Goal: Task Accomplishment & Management: Manage account settings

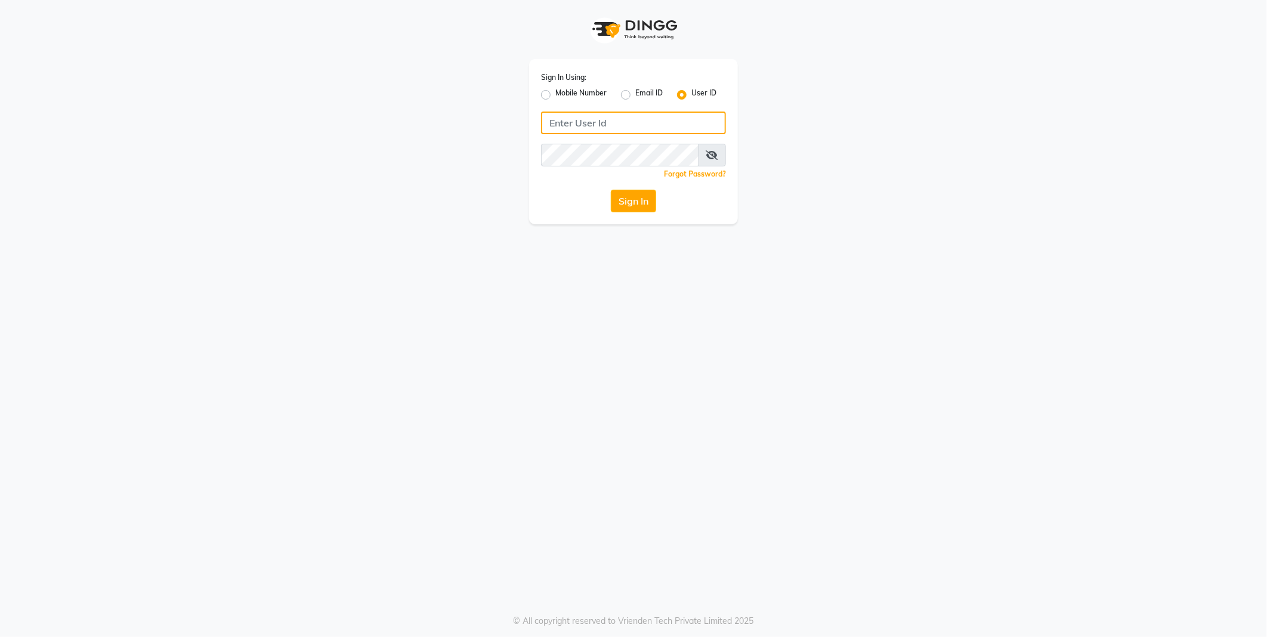
type input "[PERSON_NAME]"
click at [634, 205] on button "Sign In" at bounding box center [633, 201] width 45 height 23
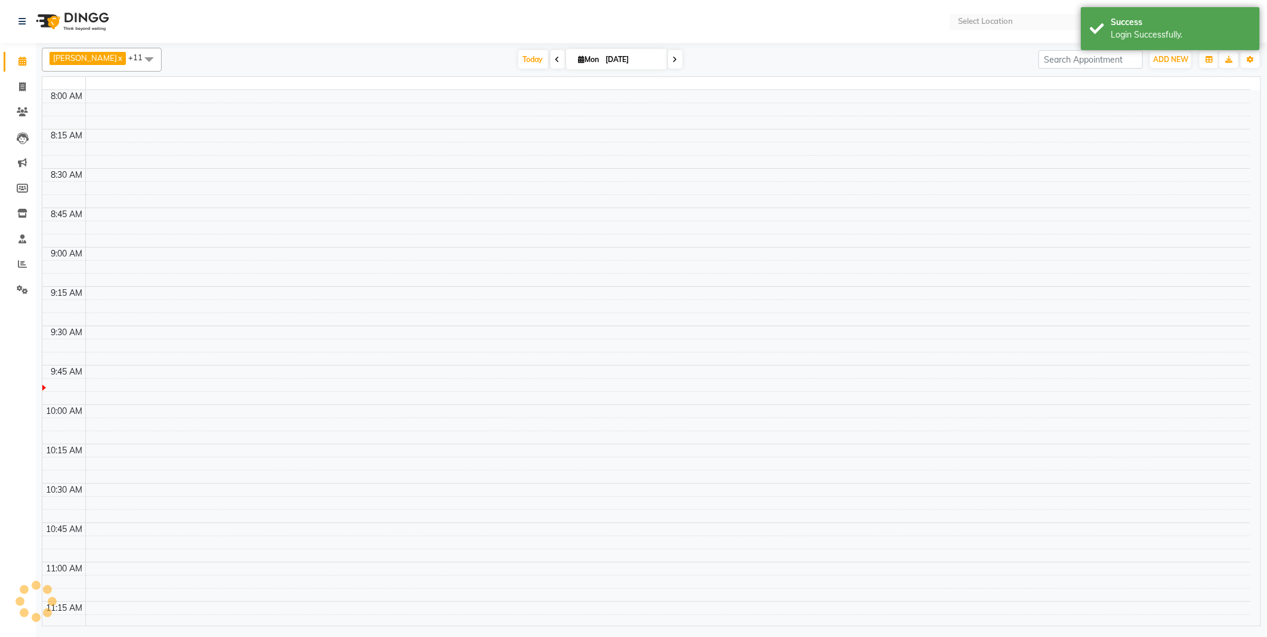
select select "en"
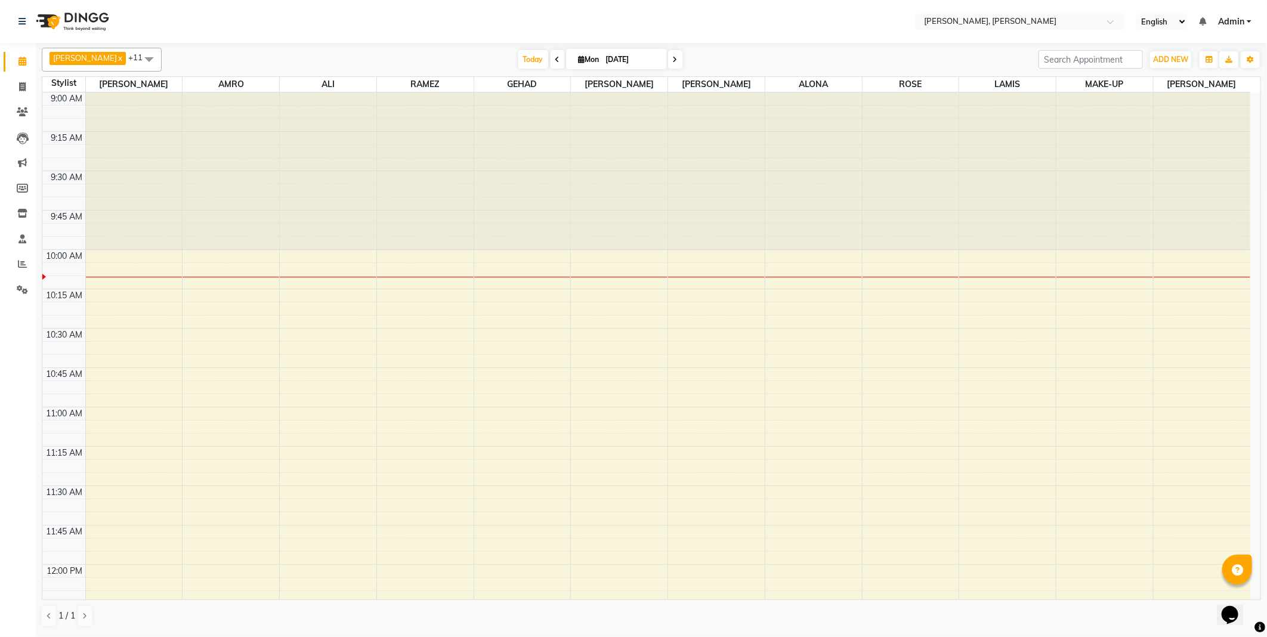
click at [555, 58] on icon at bounding box center [557, 59] width 5 height 7
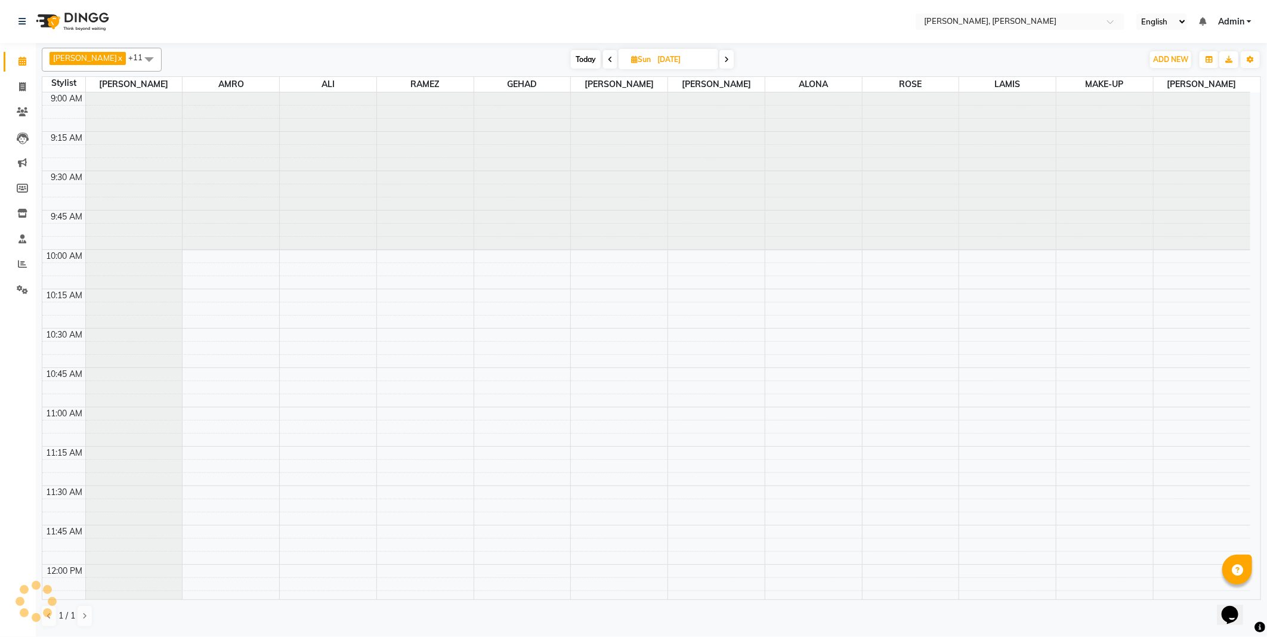
scroll to position [158, 0]
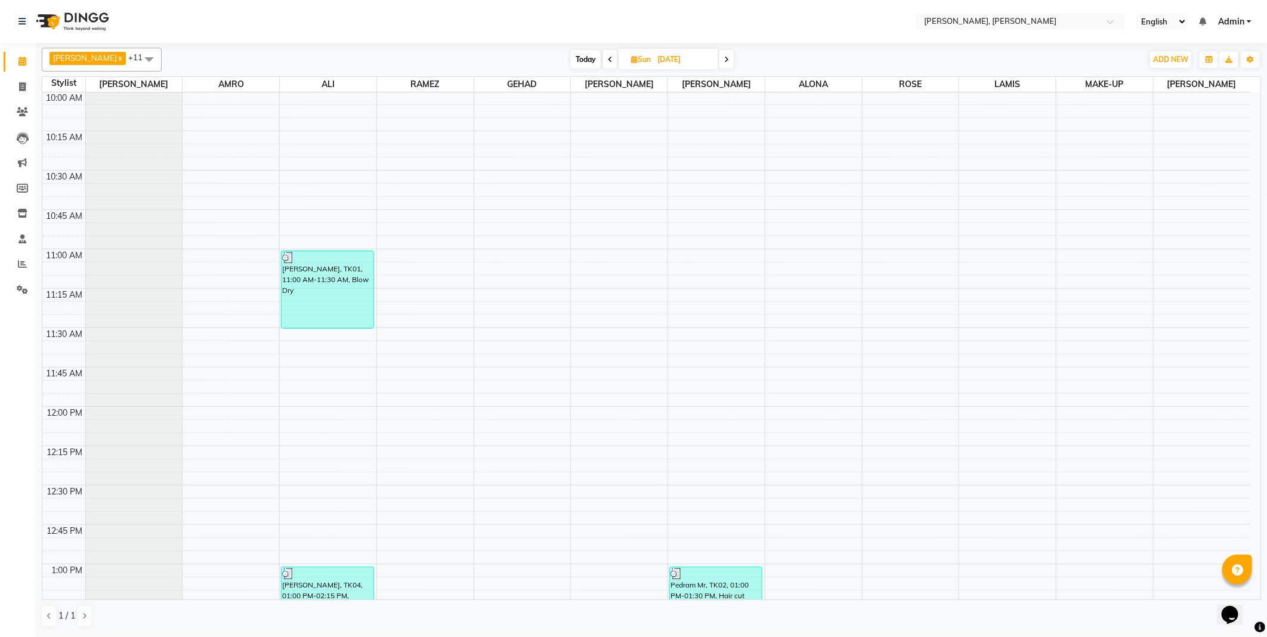
click at [608, 57] on icon at bounding box center [610, 59] width 5 height 7
type input "[DATE]"
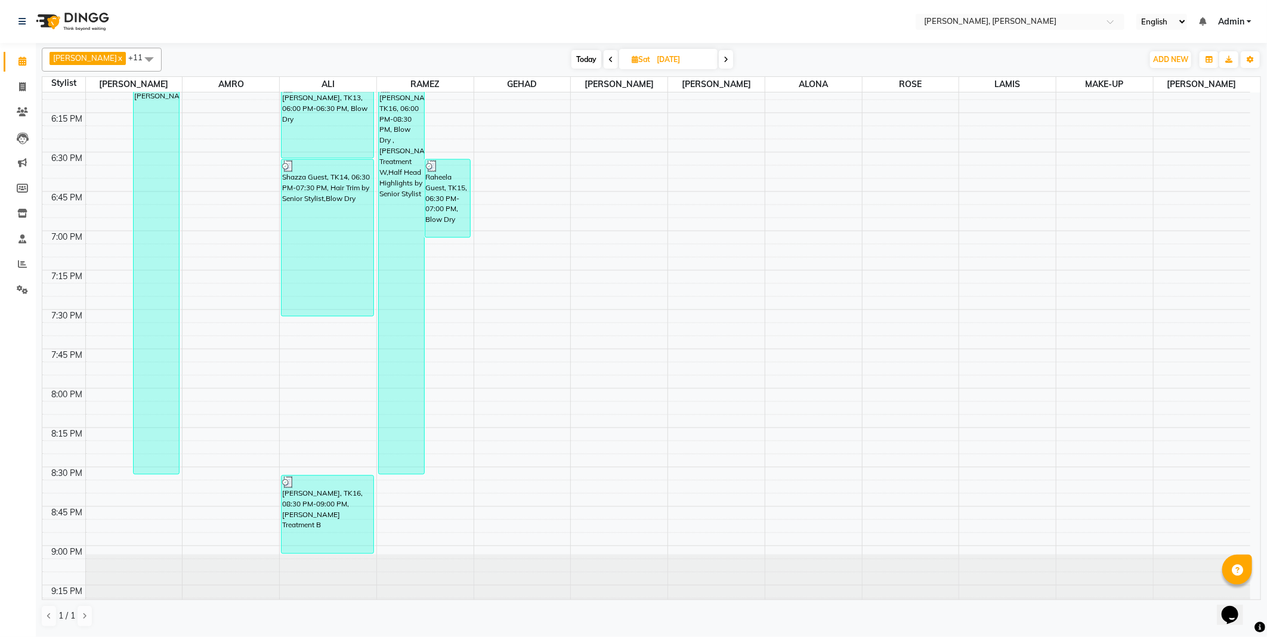
scroll to position [1480, 0]
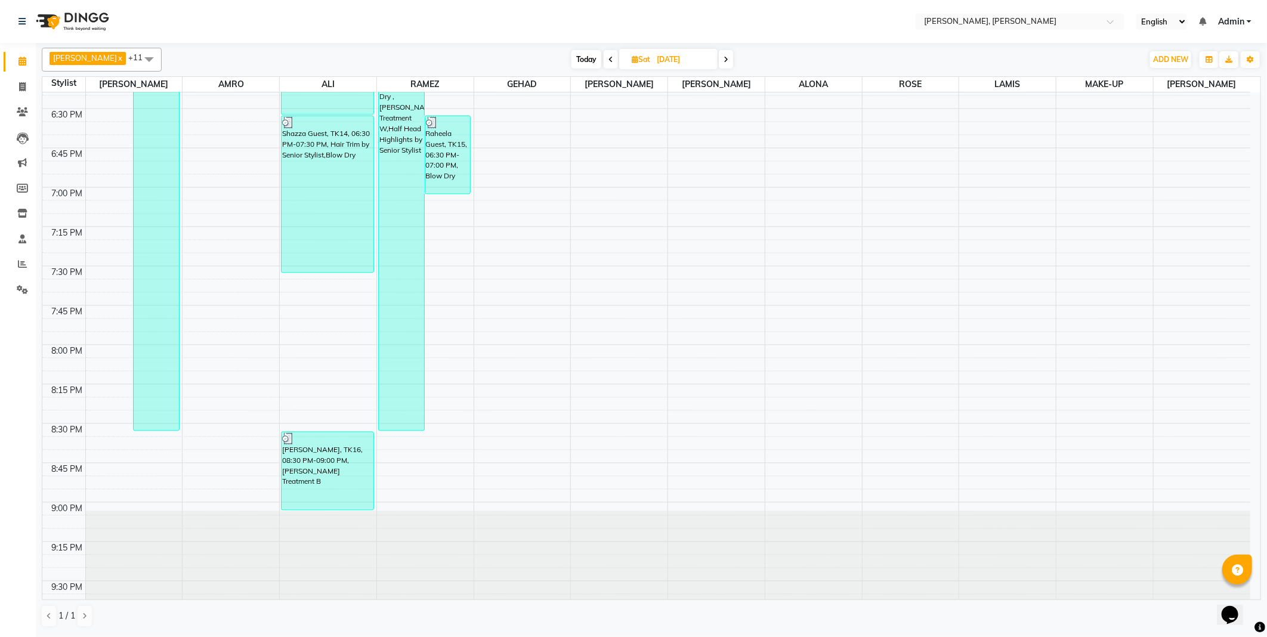
click at [449, 158] on div "Raheela Guest, TK15, 06:30 PM-07:00 PM, Blow Dry" at bounding box center [447, 155] width 45 height 78
click at [490, 292] on span "View Profile" at bounding box center [493, 291] width 44 height 13
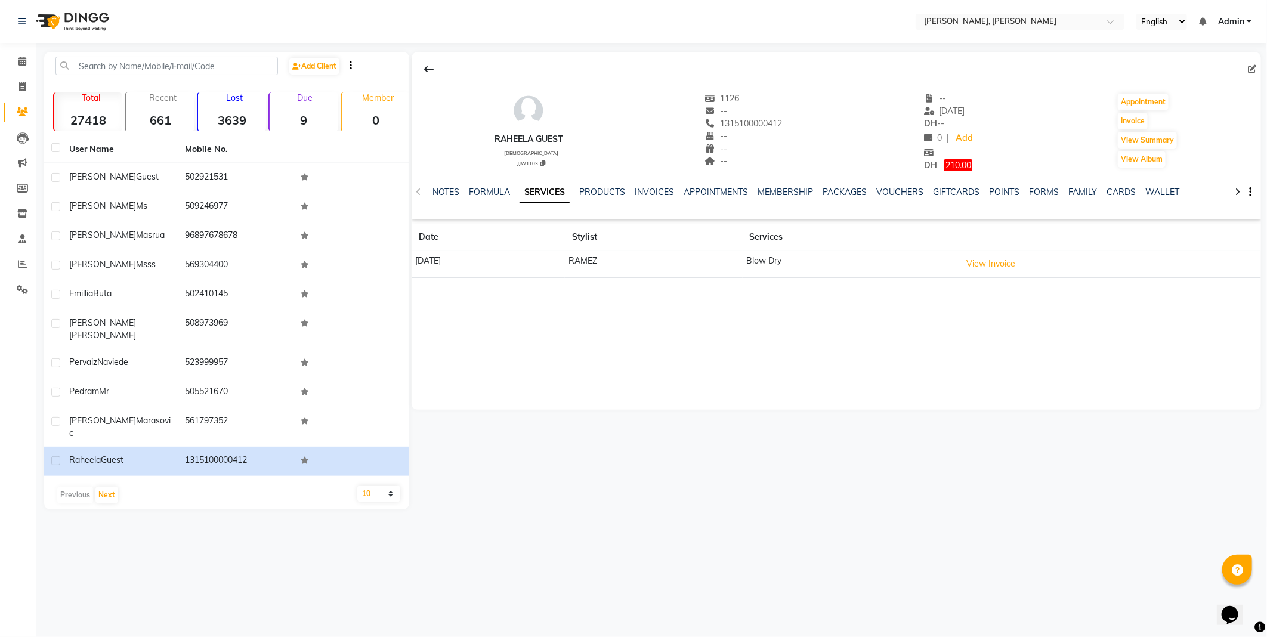
click at [955, 168] on span "210.00" at bounding box center [958, 165] width 28 height 12
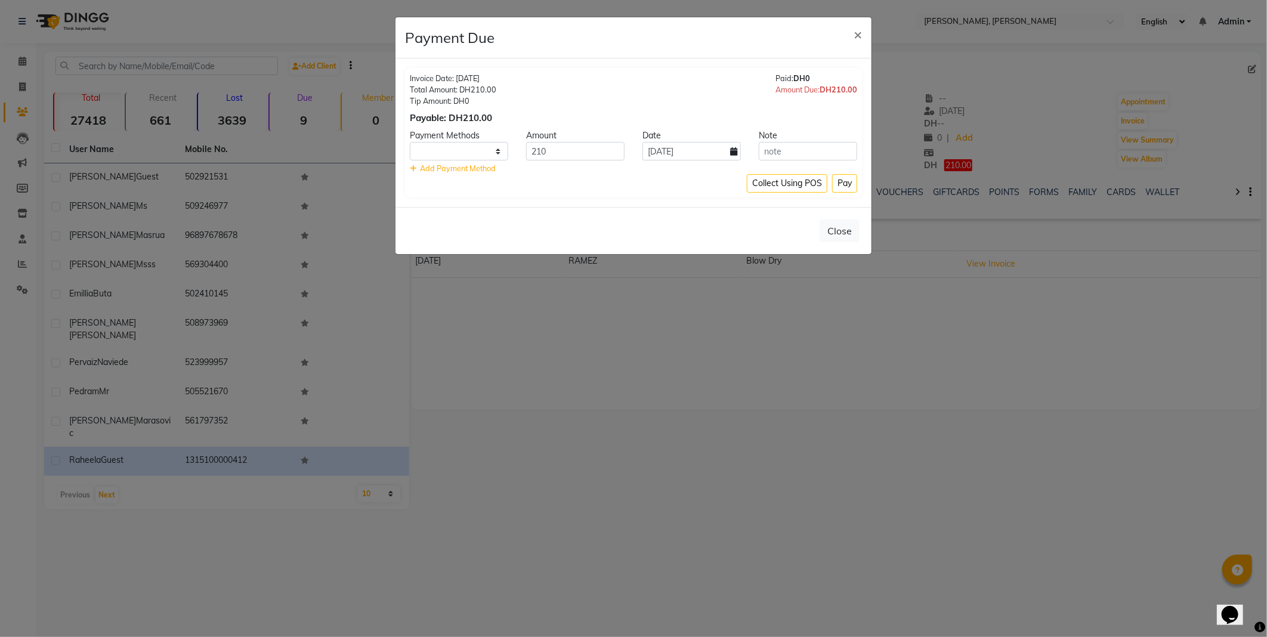
select select "1"
click at [841, 185] on button "Pay" at bounding box center [844, 183] width 25 height 18
type input "200"
select select "1"
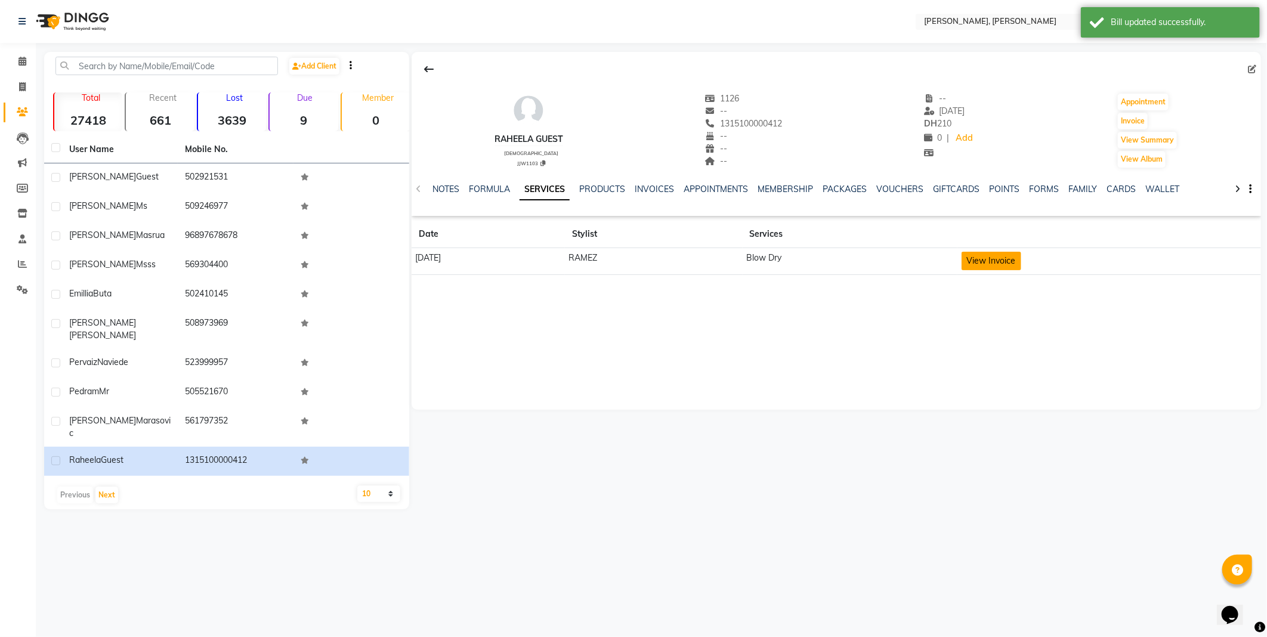
click at [1018, 260] on button "View Invoice" at bounding box center [992, 261] width 60 height 18
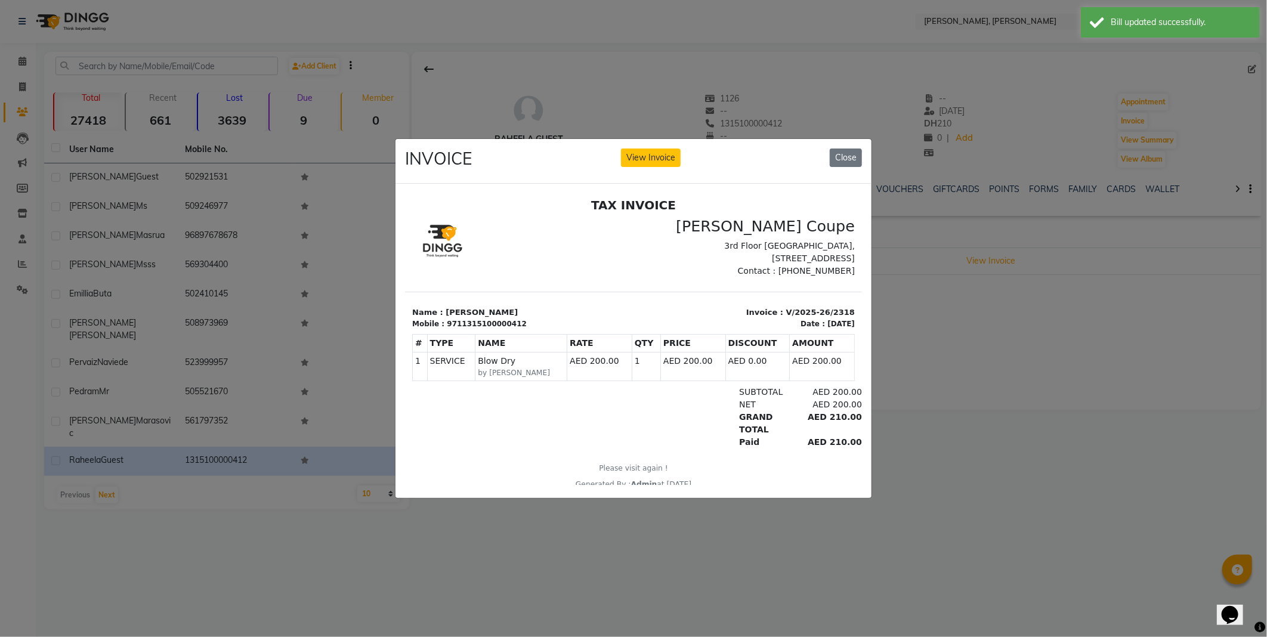
click at [1102, 372] on ngb-modal-window "INVOICE View Invoice Close" at bounding box center [633, 318] width 1267 height 637
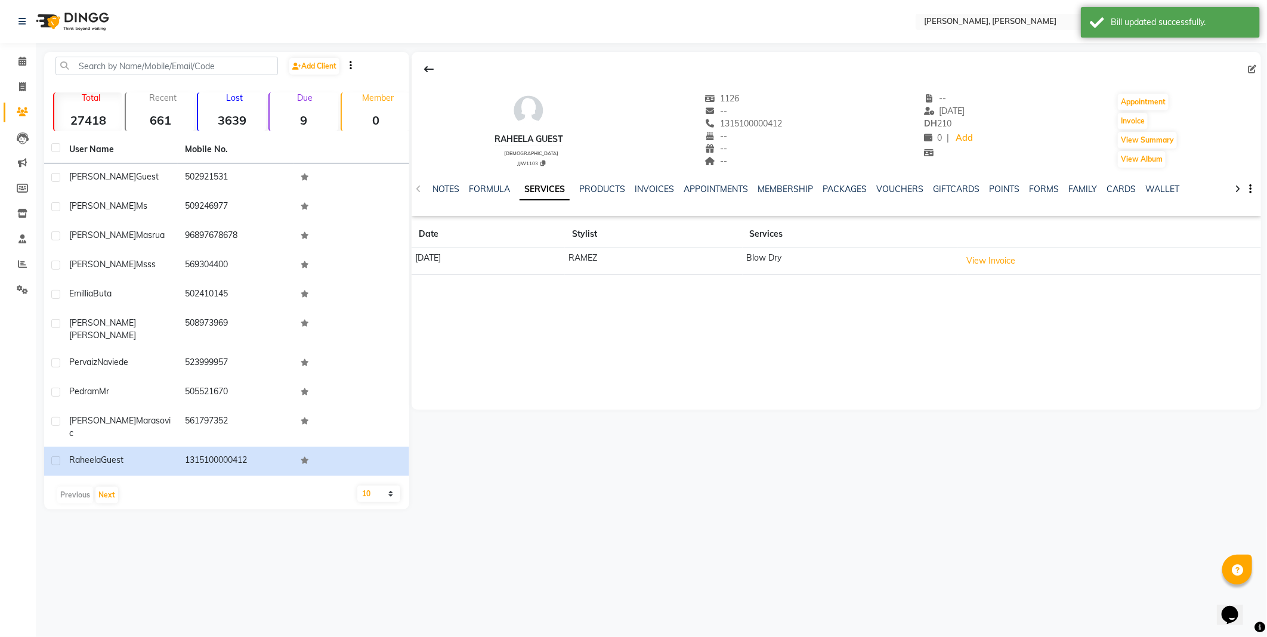
click at [1250, 67] on icon at bounding box center [1252, 69] width 8 height 8
select select "3798"
select select "[DEMOGRAPHIC_DATA]"
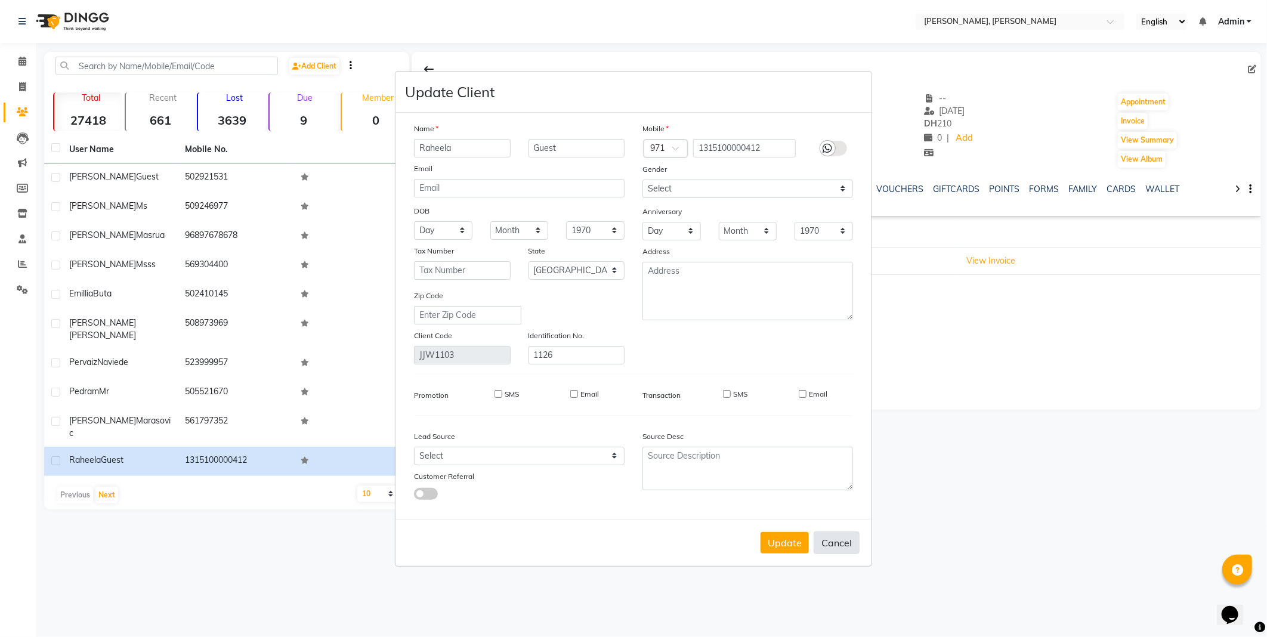
click at [839, 552] on button "Cancel" at bounding box center [837, 543] width 46 height 23
select select
select select "null"
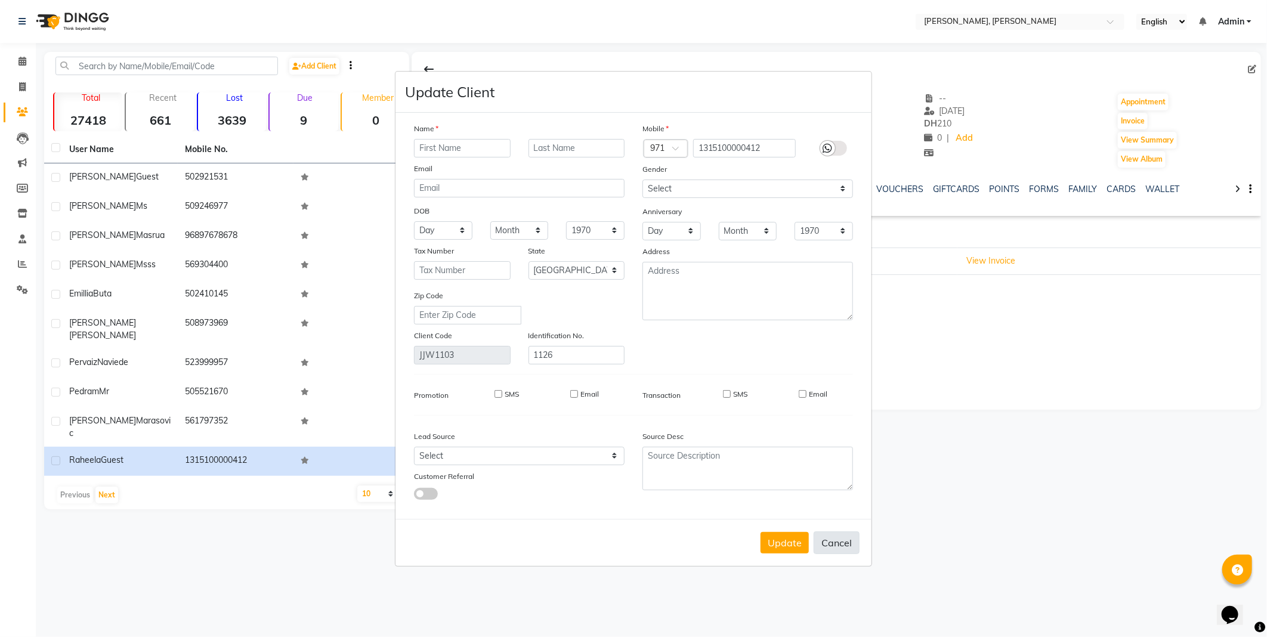
select select
checkbox input "false"
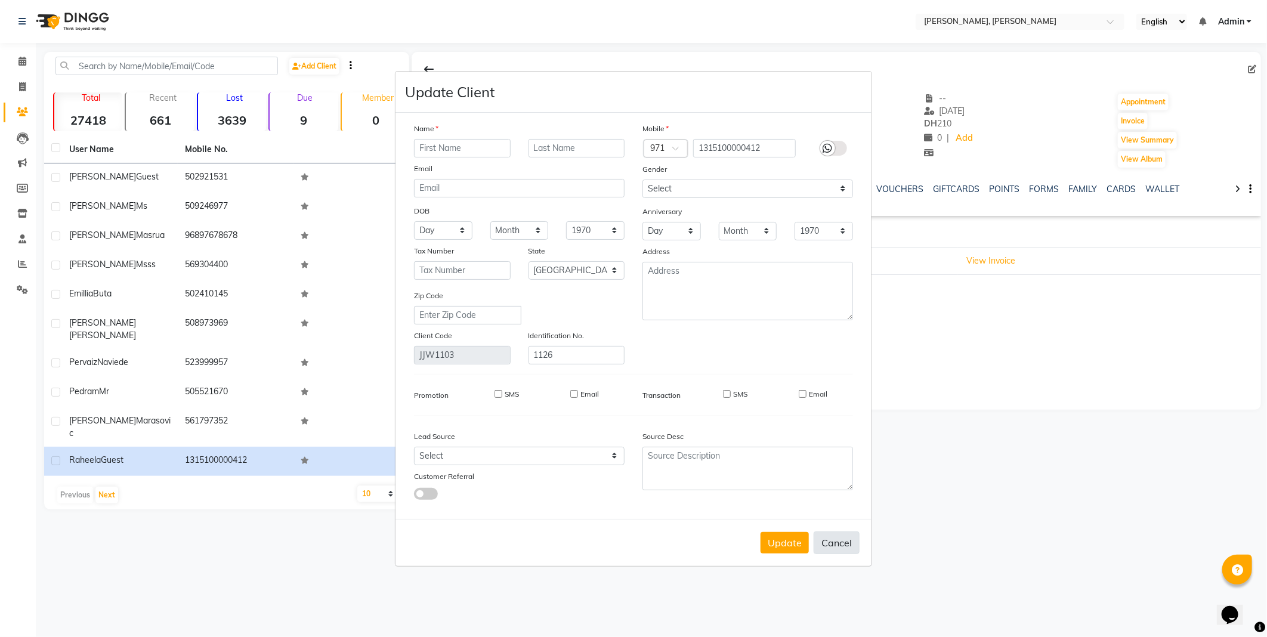
checkbox input "false"
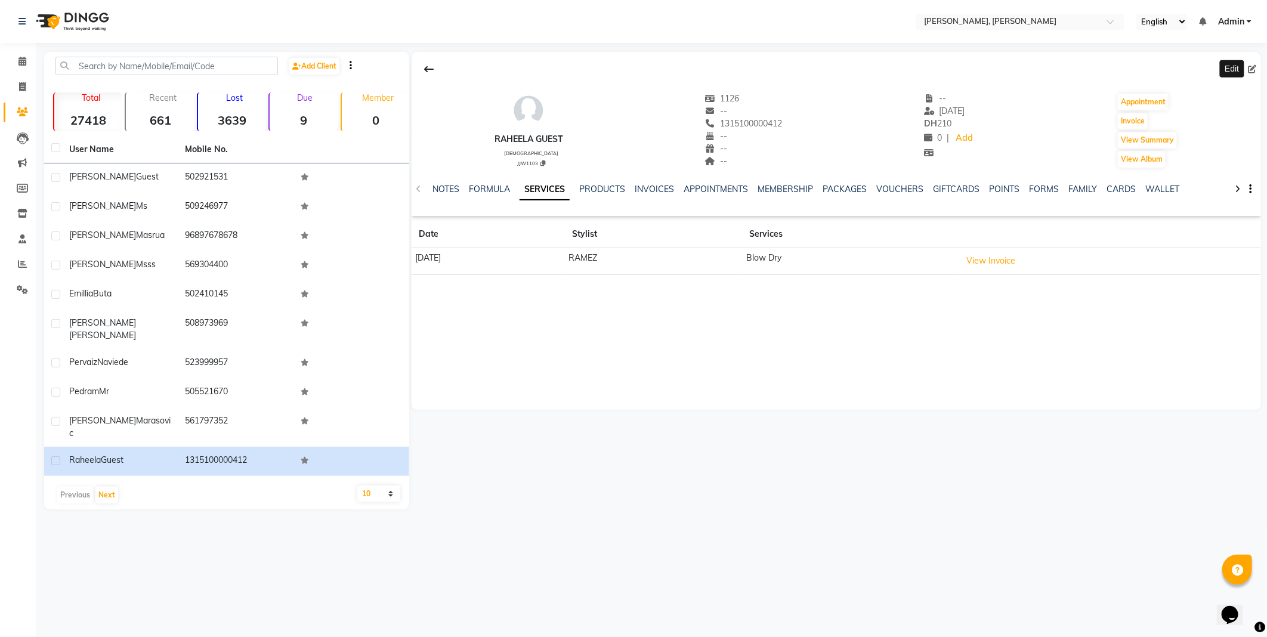
click at [1076, 448] on div "Edit Raheela Guest [DEMOGRAPHIC_DATA] JJW1103 1126 -- 1315100000412 -- -- -- --…" at bounding box center [835, 281] width 852 height 458
click at [1134, 121] on button "Invoice" at bounding box center [1133, 121] width 30 height 17
select select "service"
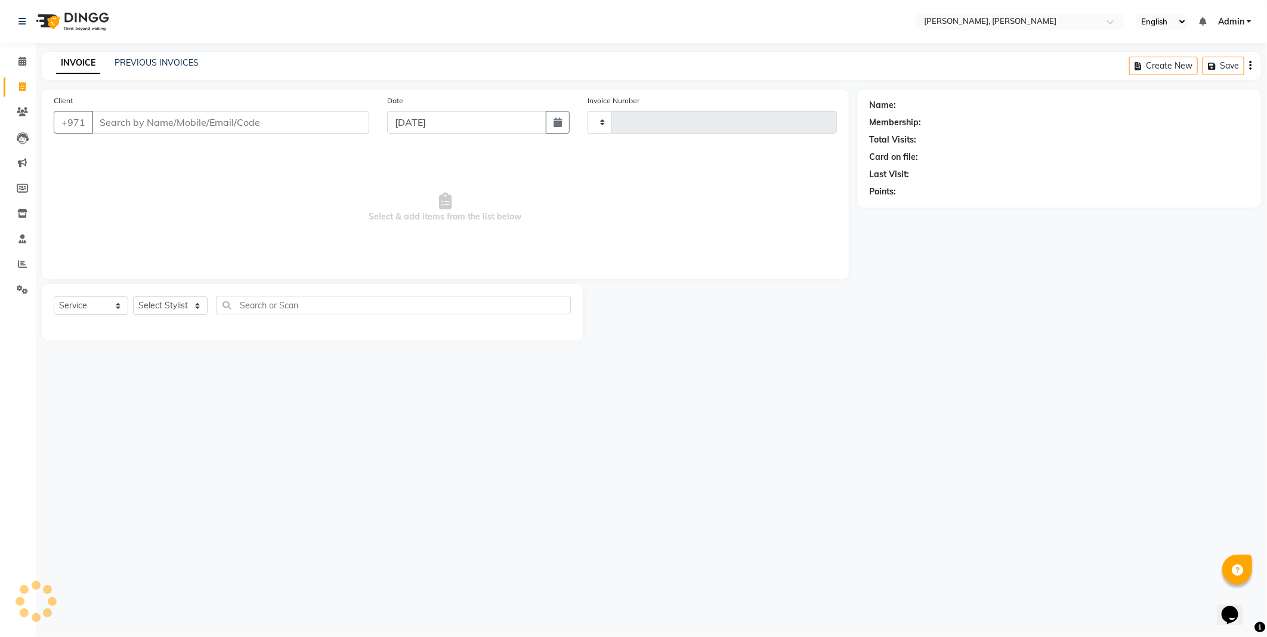
type input "2329"
select select "7142"
type input "1315100000412"
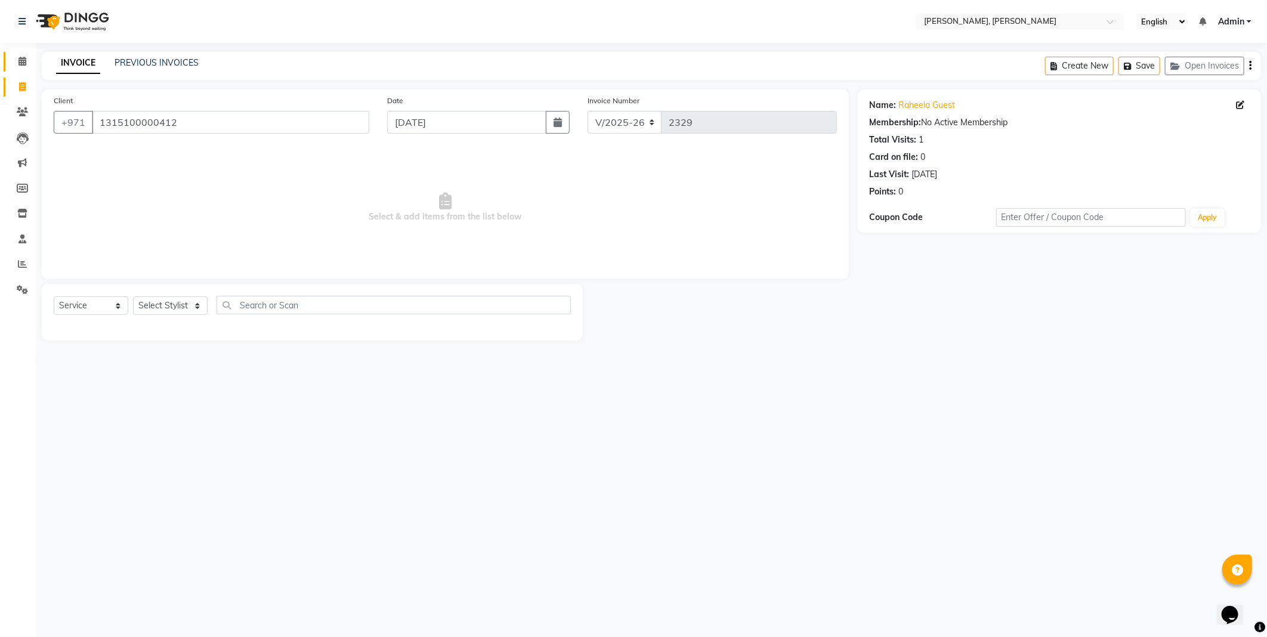
click at [21, 61] on icon at bounding box center [22, 61] width 8 height 9
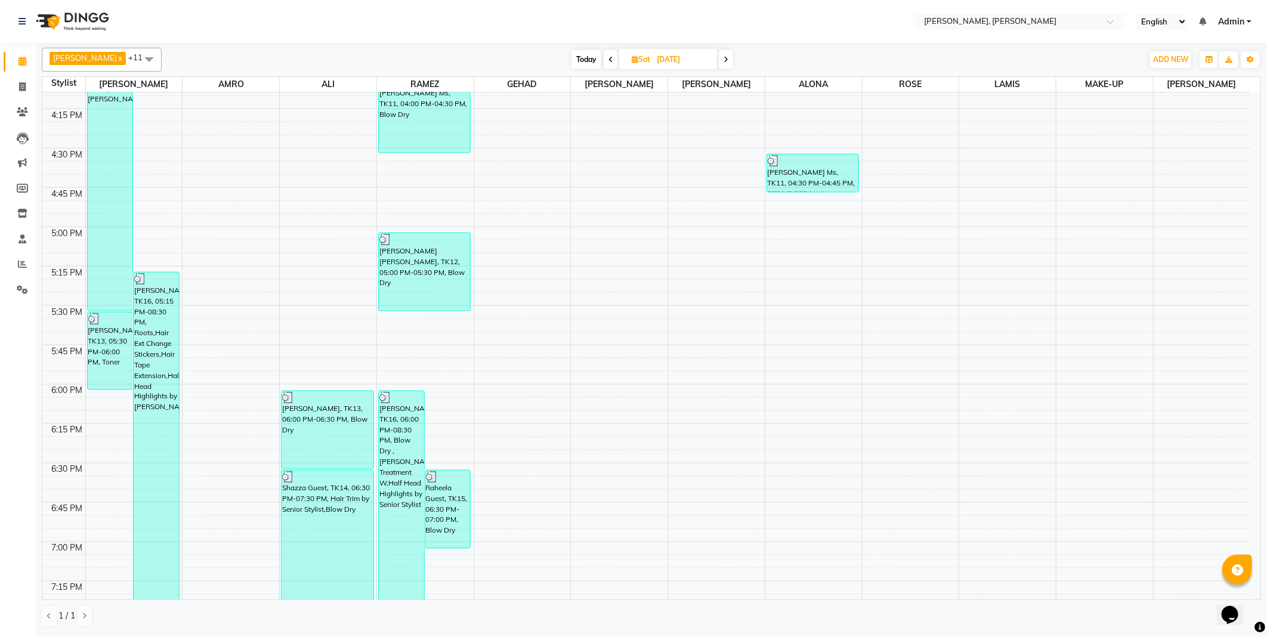
scroll to position [1182, 0]
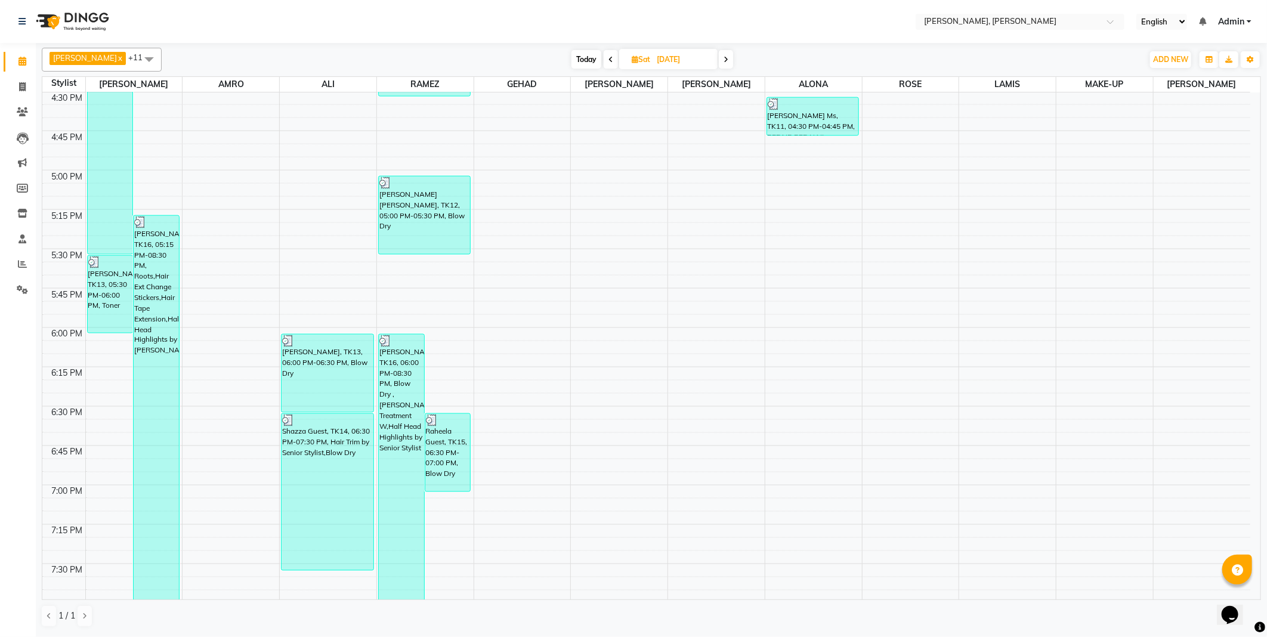
click at [330, 481] on div "Shazza Guest, TK14, 06:30 PM-07:30 PM, Hair Trim by Senior Stylist,Blow Dry" at bounding box center [328, 492] width 92 height 156
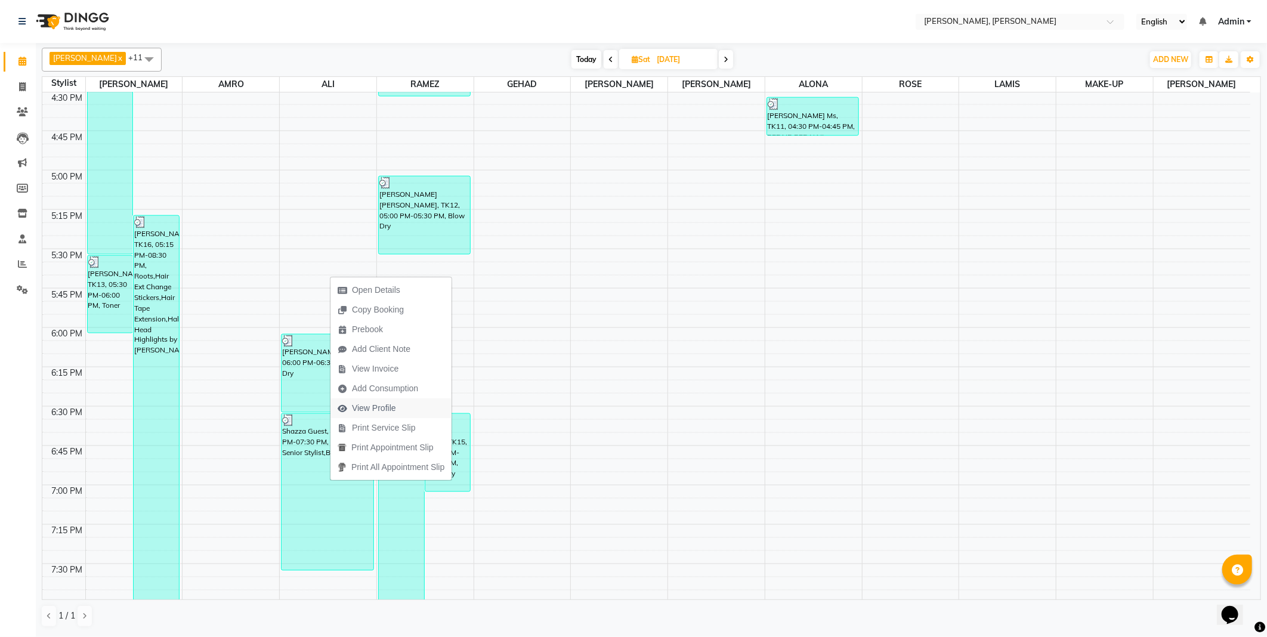
click at [370, 410] on span "View Profile" at bounding box center [374, 408] width 44 height 13
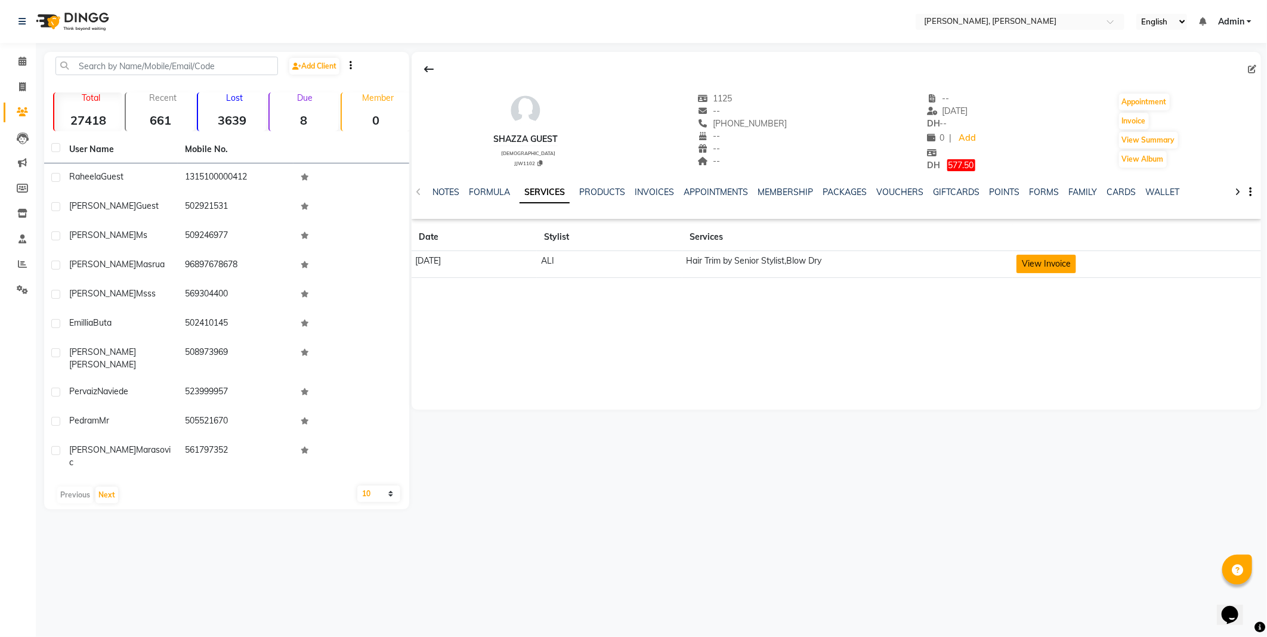
click at [1060, 265] on button "View Invoice" at bounding box center [1047, 264] width 60 height 18
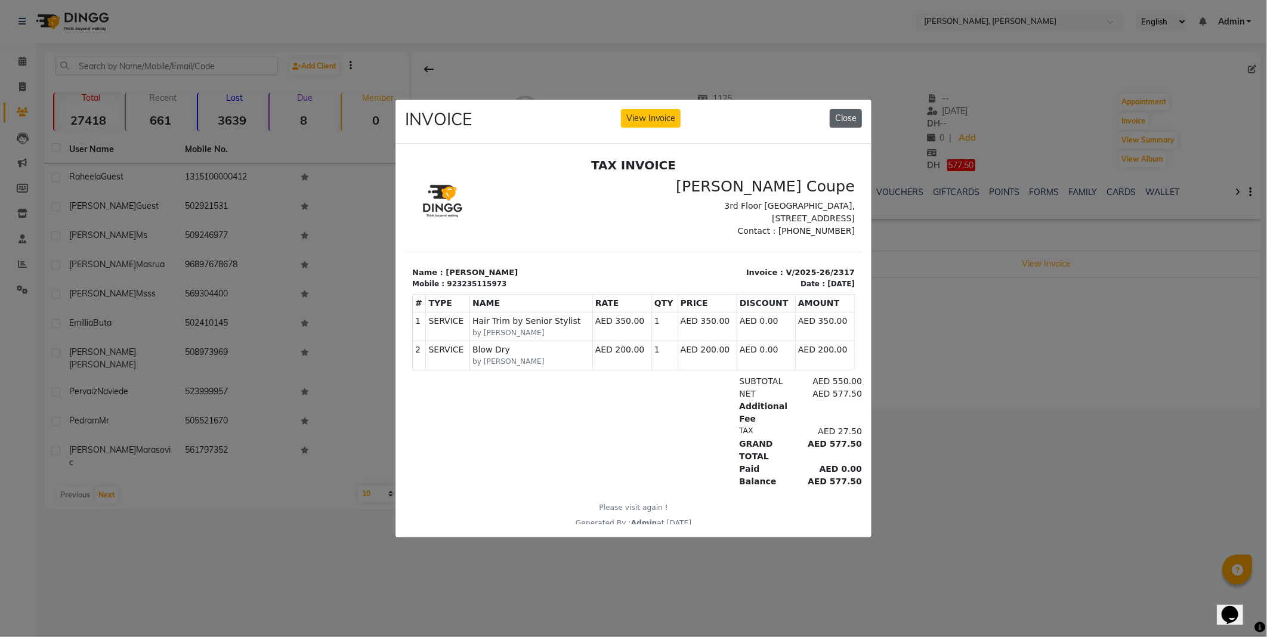
click at [854, 120] on button "Close" at bounding box center [846, 118] width 32 height 18
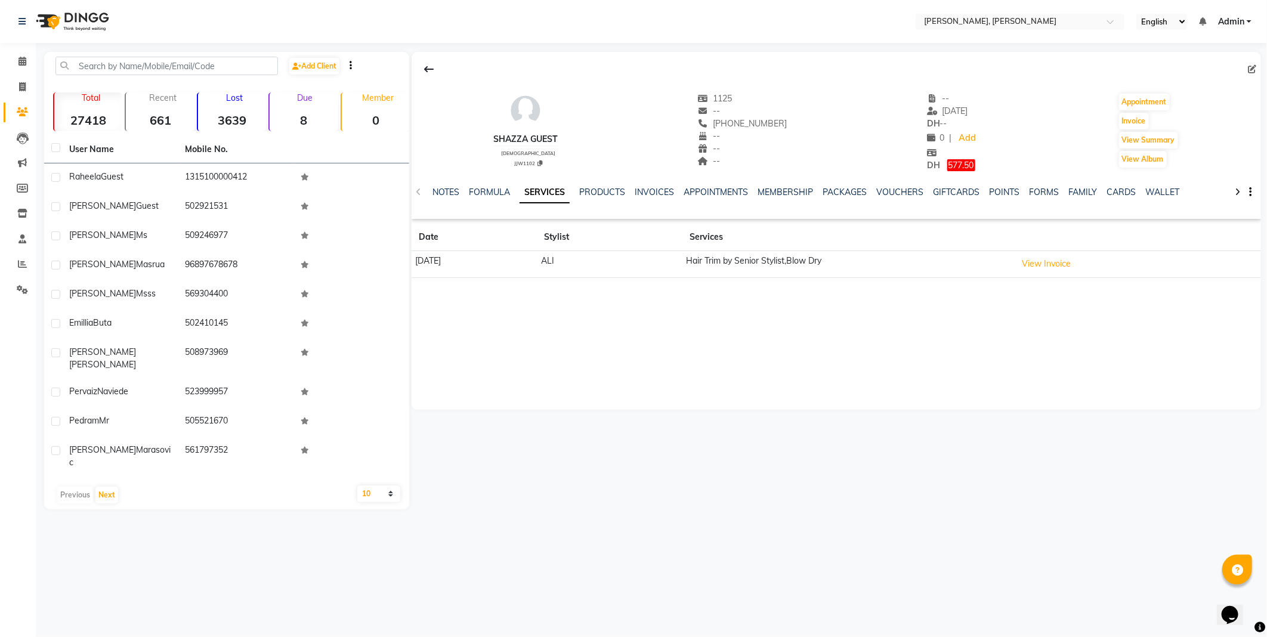
click at [950, 170] on span "577.50" at bounding box center [961, 165] width 28 height 12
select select "1"
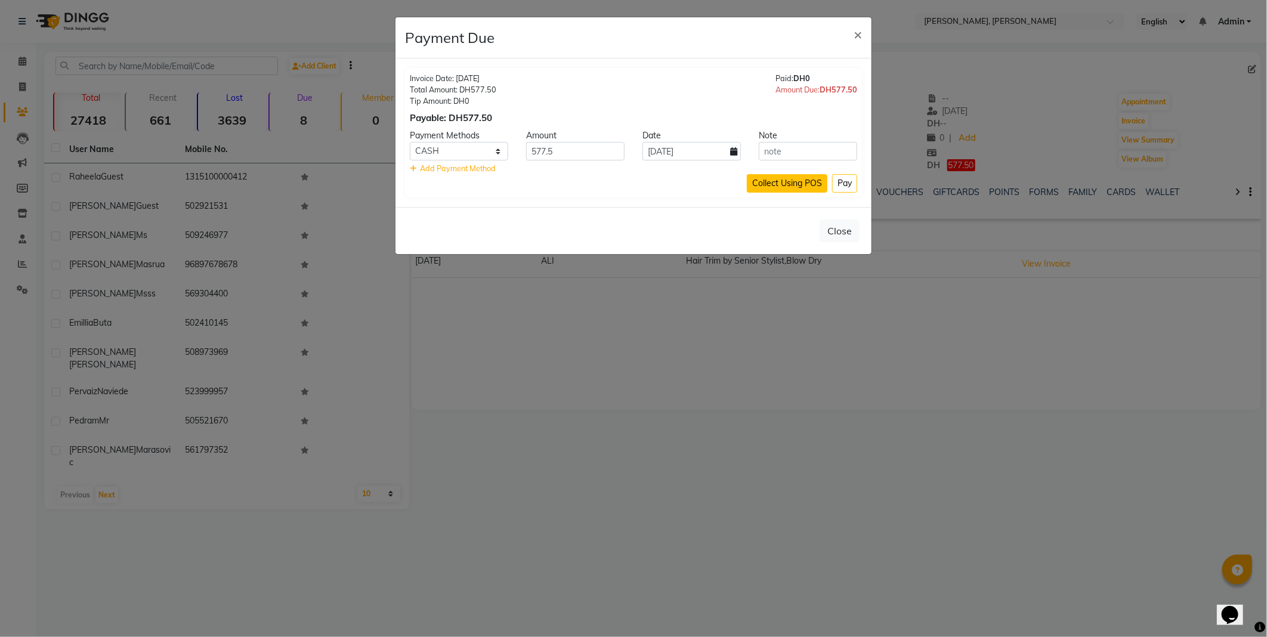
click at [798, 187] on button "Collect Using POS" at bounding box center [787, 183] width 81 height 18
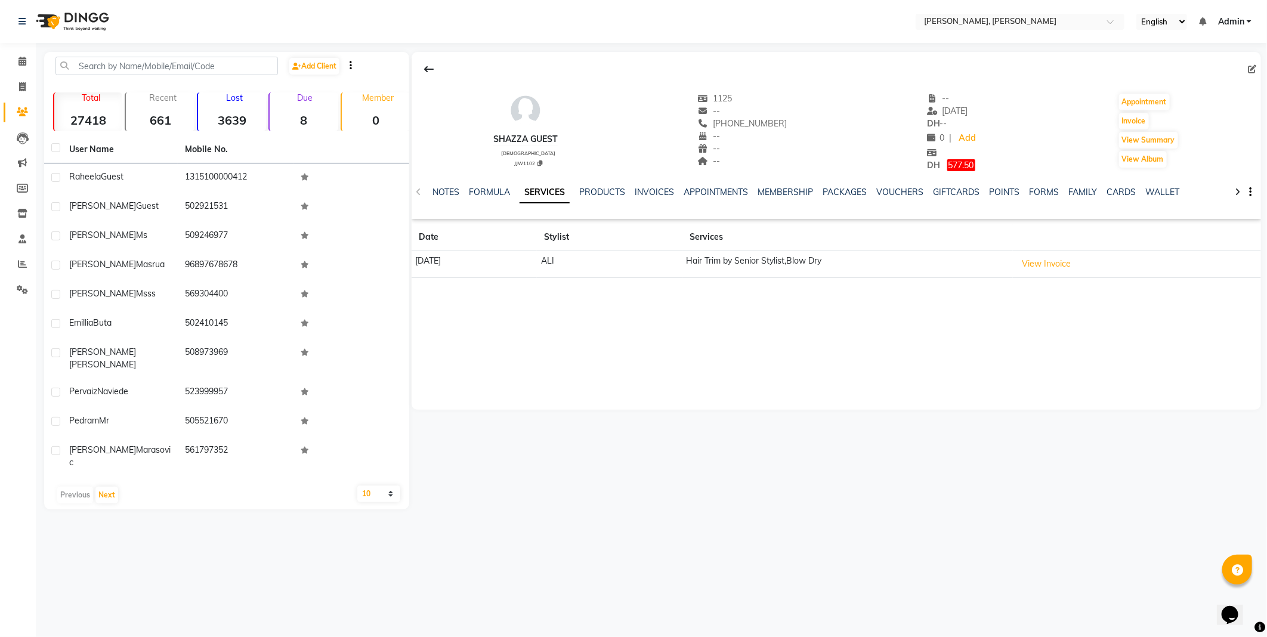
click at [950, 168] on span "577.50" at bounding box center [961, 165] width 28 height 12
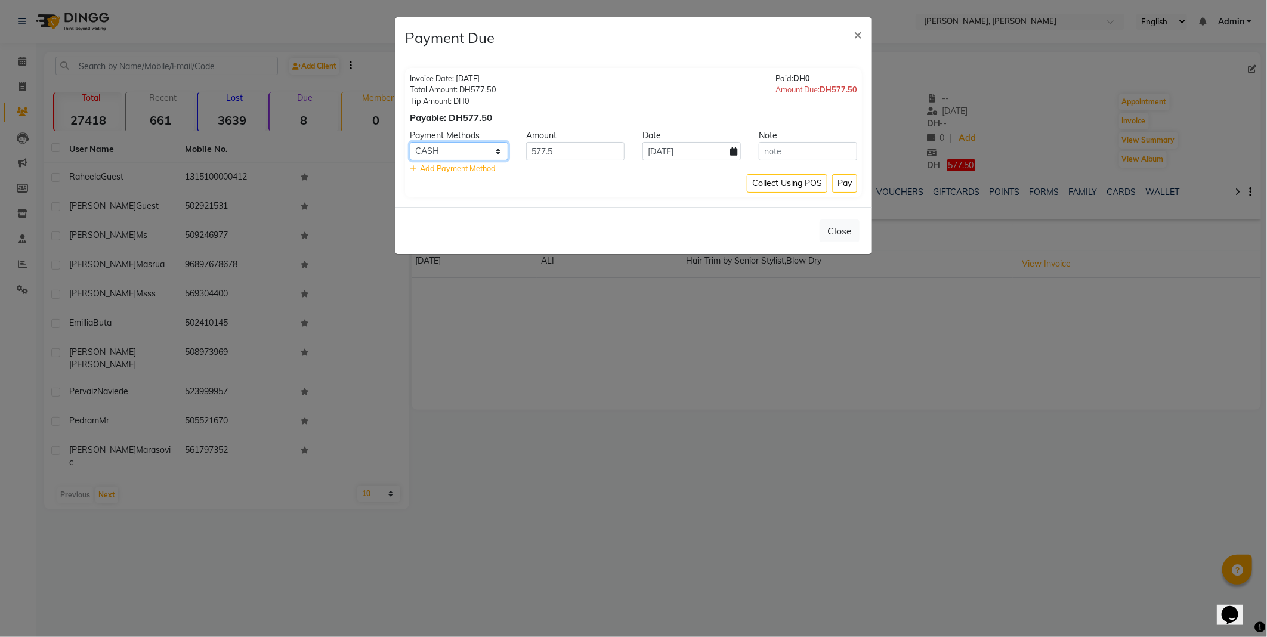
click at [492, 152] on select "CARD CASH ONLINE Other Cards BANKTANSFER" at bounding box center [459, 151] width 98 height 18
select select "3"
click at [410, 142] on select "CARD CASH ONLINE Other Cards BANKTANSFER" at bounding box center [459, 151] width 98 height 18
click at [842, 188] on button "Pay" at bounding box center [844, 183] width 25 height 18
type input "550"
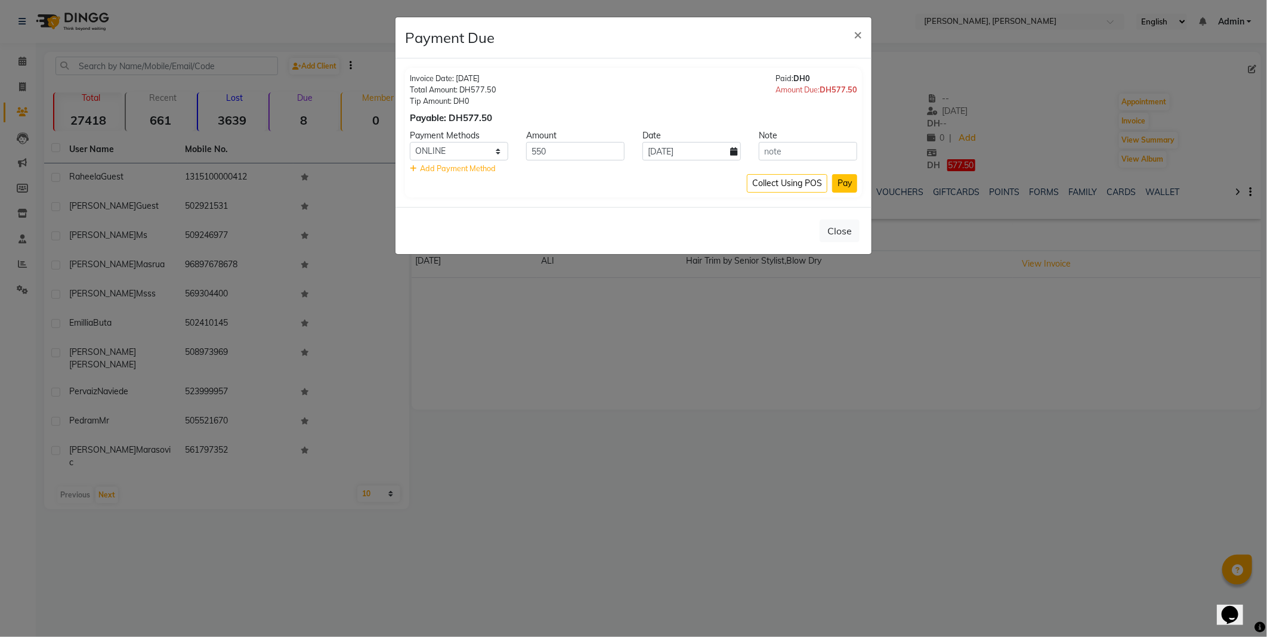
select select "3"
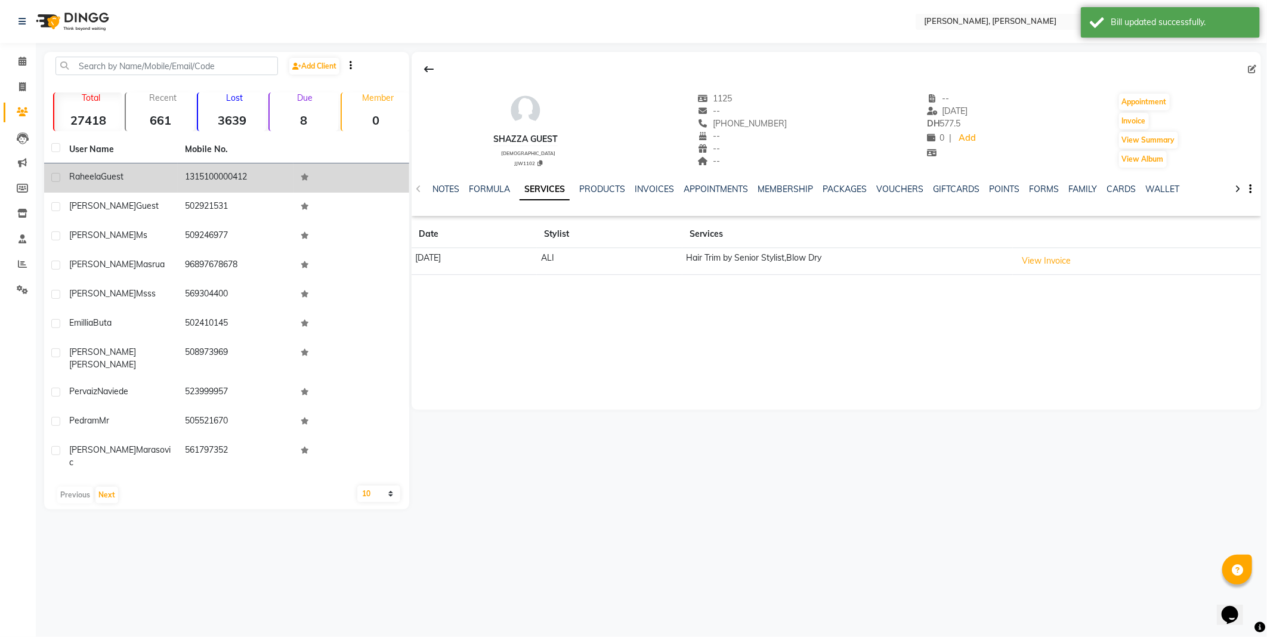
click at [112, 175] on span "Guest" at bounding box center [112, 176] width 23 height 11
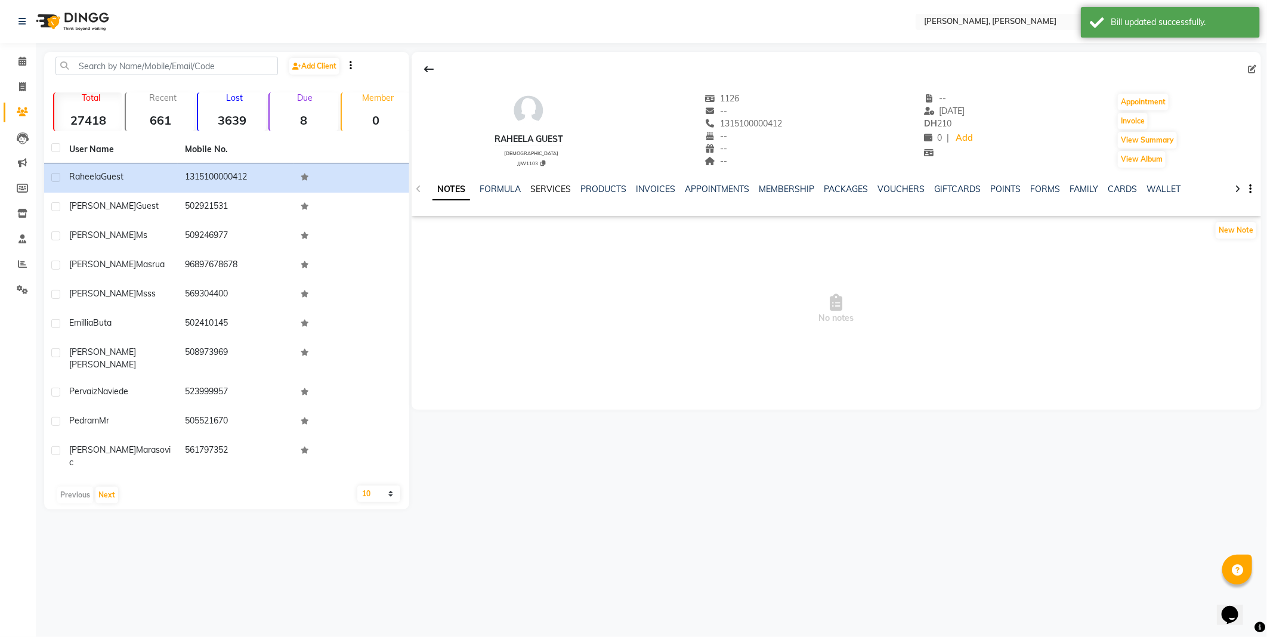
click at [545, 190] on link "SERVICES" at bounding box center [550, 189] width 41 height 11
click at [642, 184] on link "INVOICES" at bounding box center [644, 189] width 39 height 11
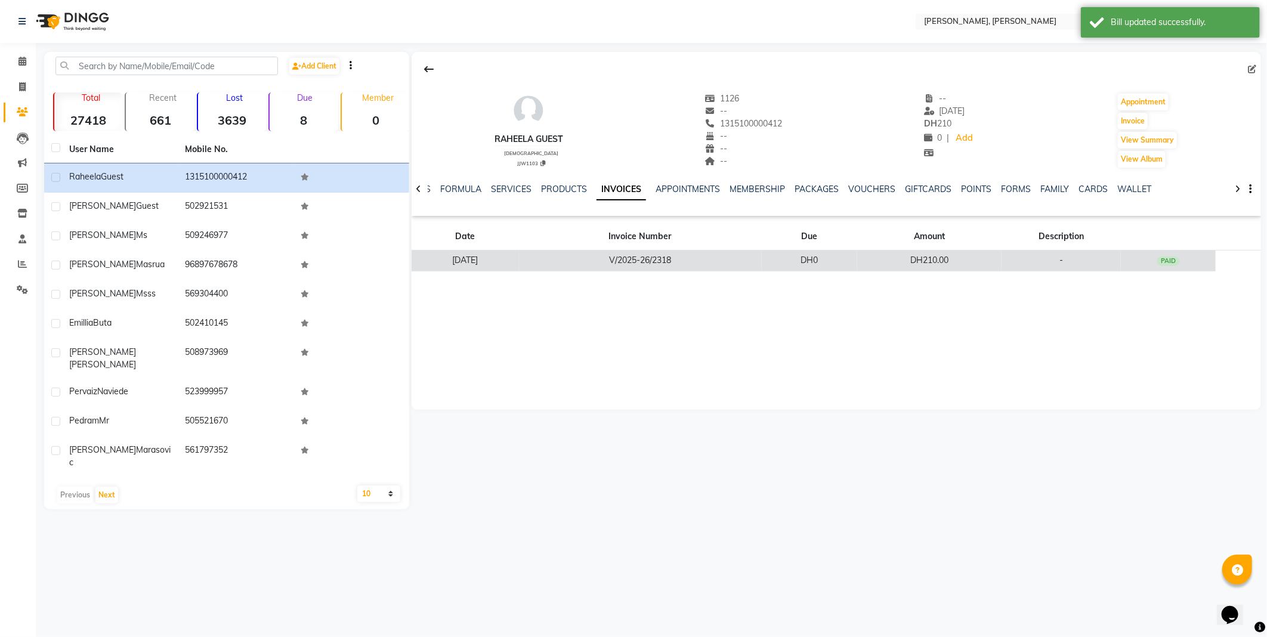
click at [1168, 259] on div "PAID" at bounding box center [1168, 262] width 23 height 10
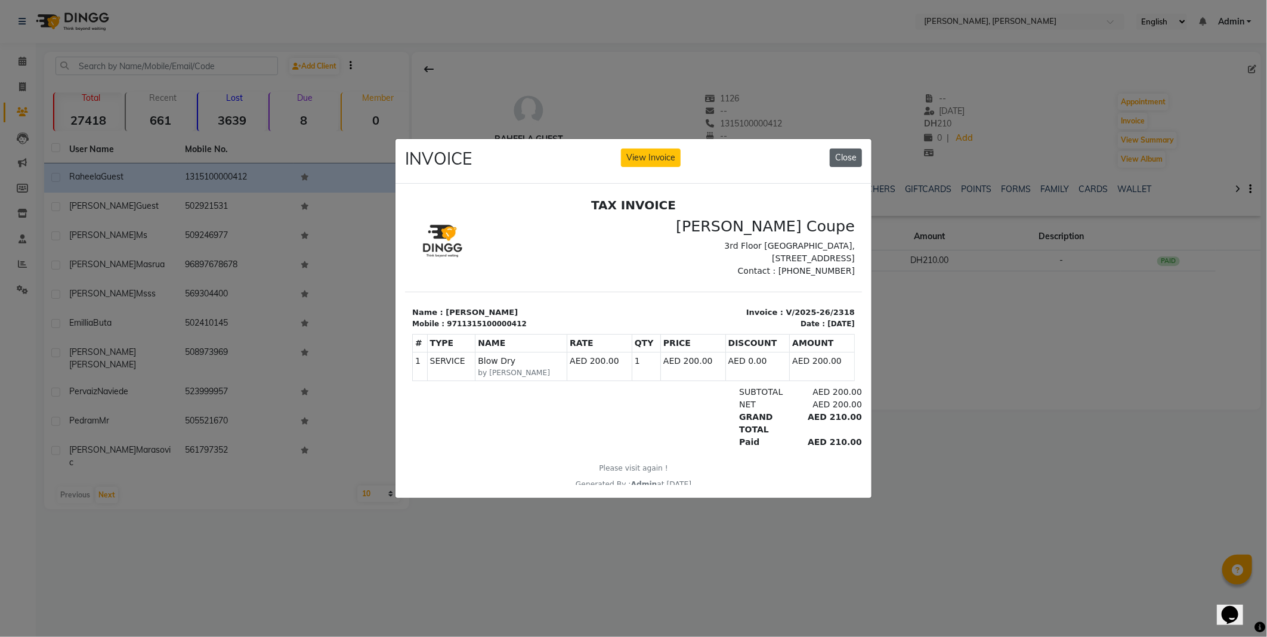
click at [845, 152] on button "Close" at bounding box center [846, 158] width 32 height 18
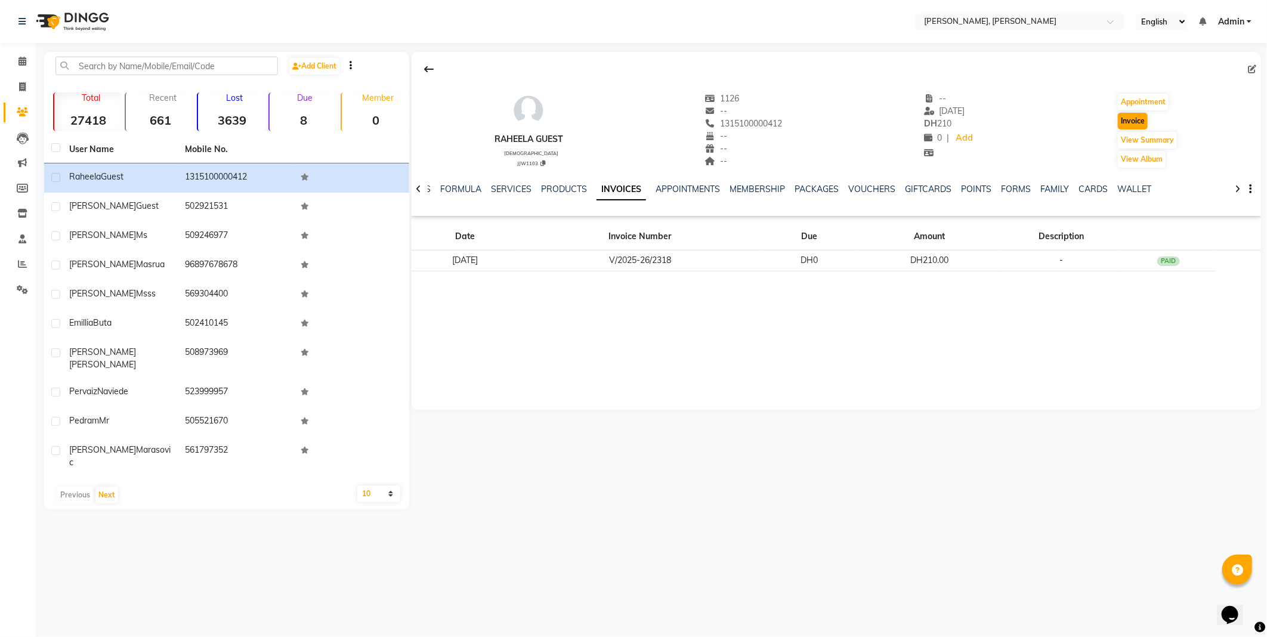
click at [1130, 118] on button "Invoice" at bounding box center [1133, 121] width 30 height 17
select select "7142"
select select "service"
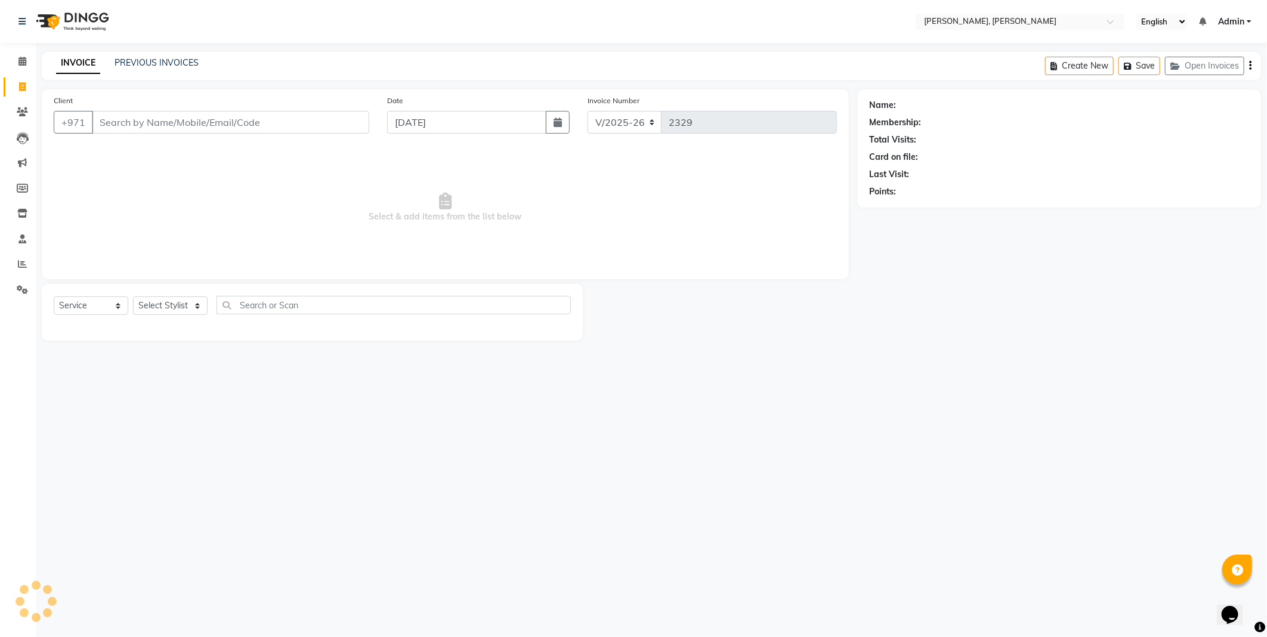
type input "1315100000412"
click at [1239, 105] on icon at bounding box center [1240, 105] width 8 height 8
select select "3798"
select select "[DEMOGRAPHIC_DATA]"
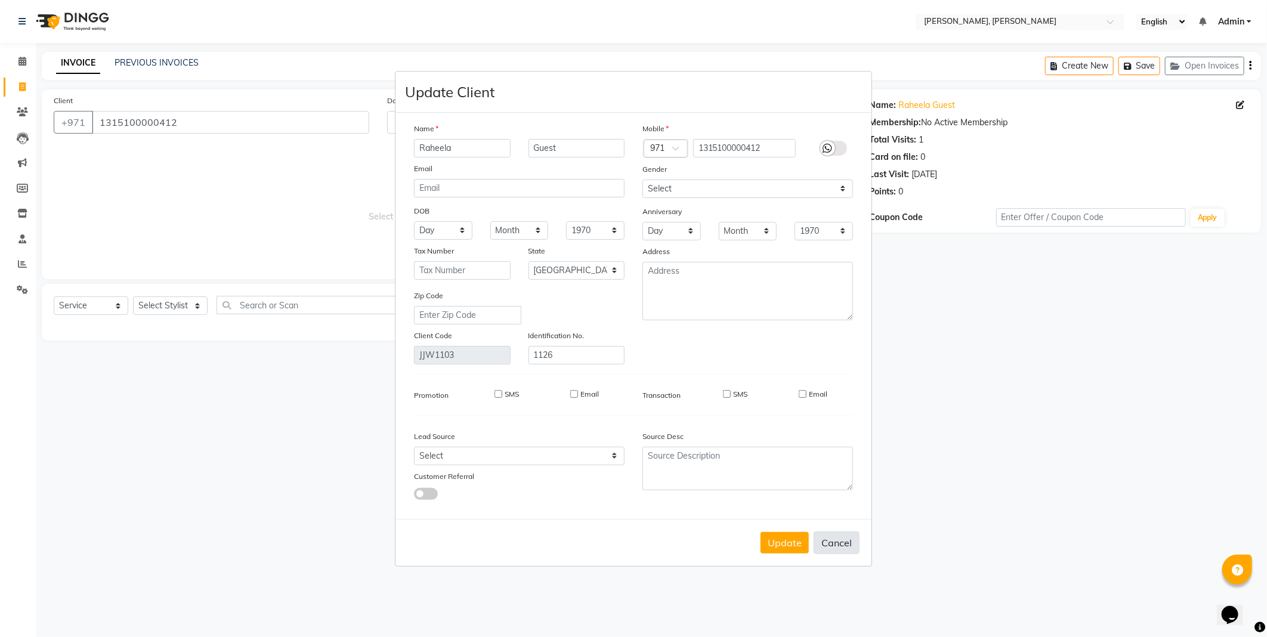
click at [836, 538] on button "Cancel" at bounding box center [837, 543] width 46 height 23
select select
select select "null"
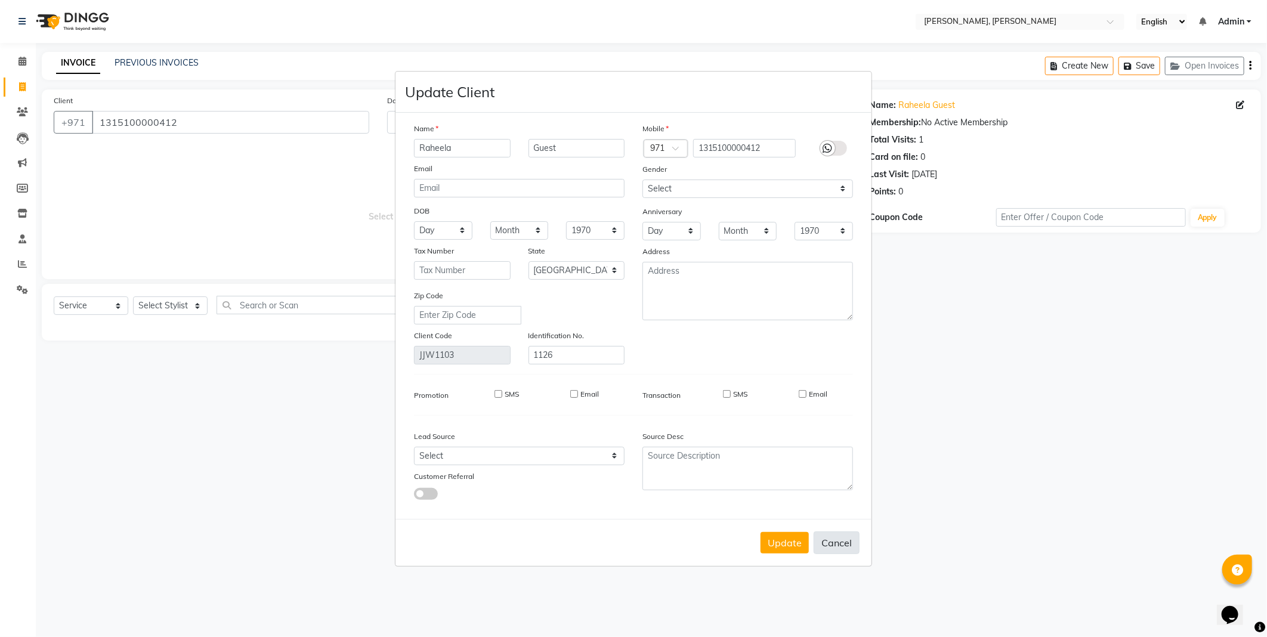
select select
checkbox input "false"
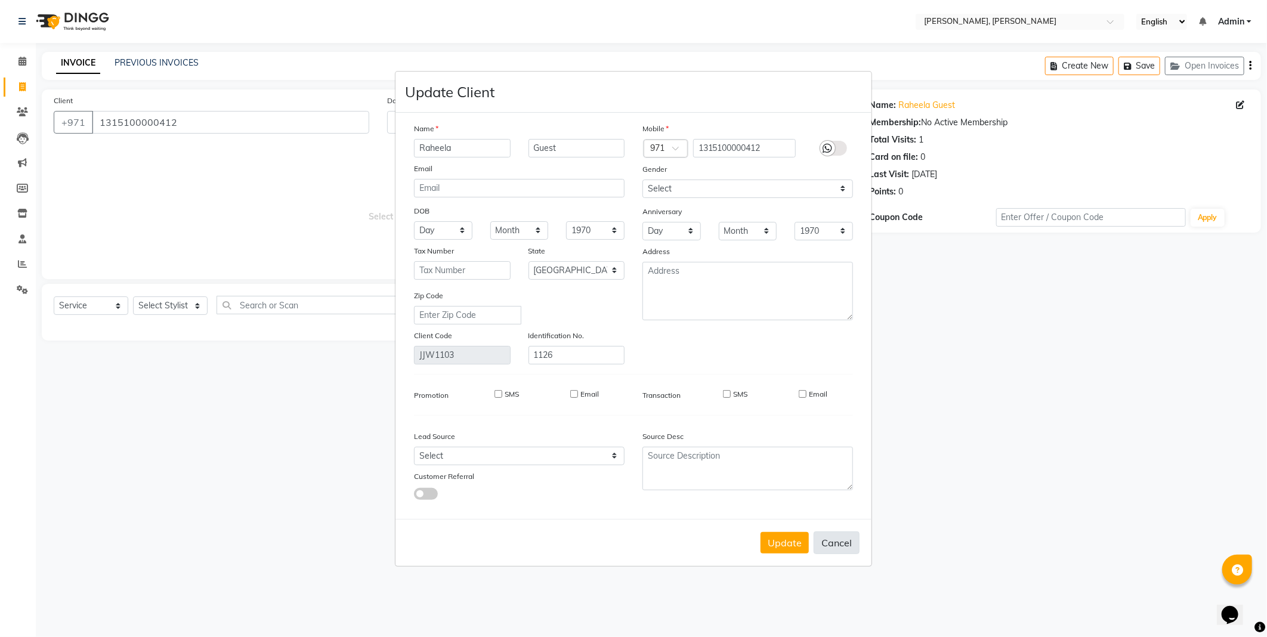
checkbox input "false"
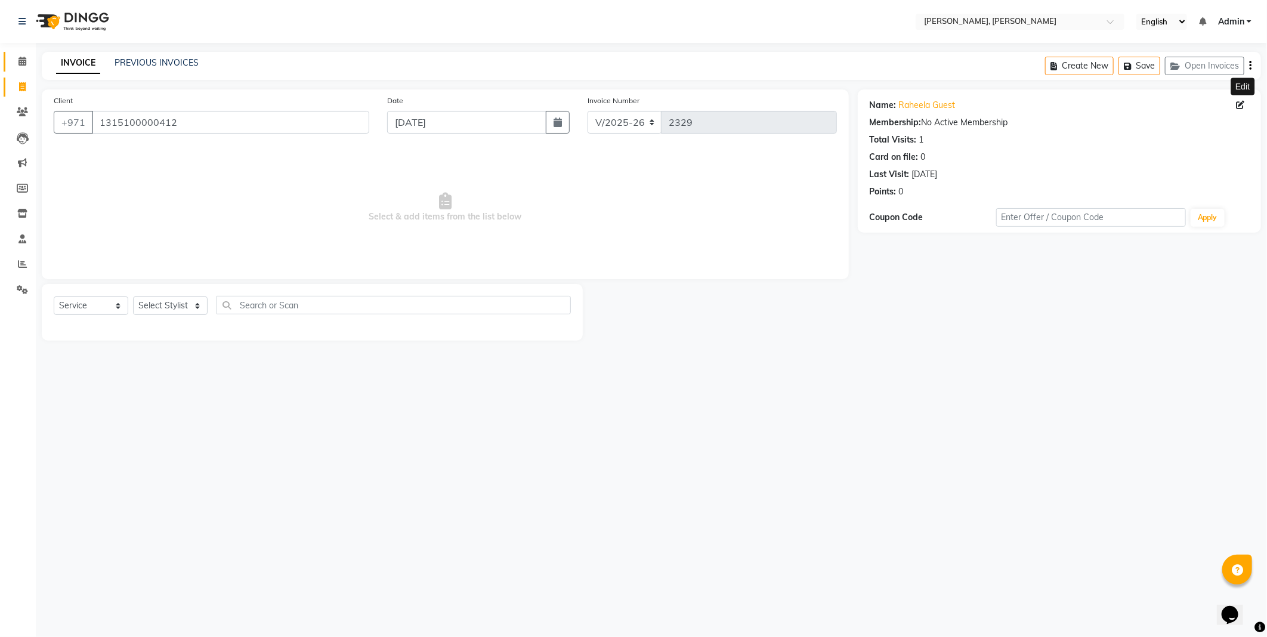
click at [20, 61] on icon at bounding box center [22, 61] width 8 height 9
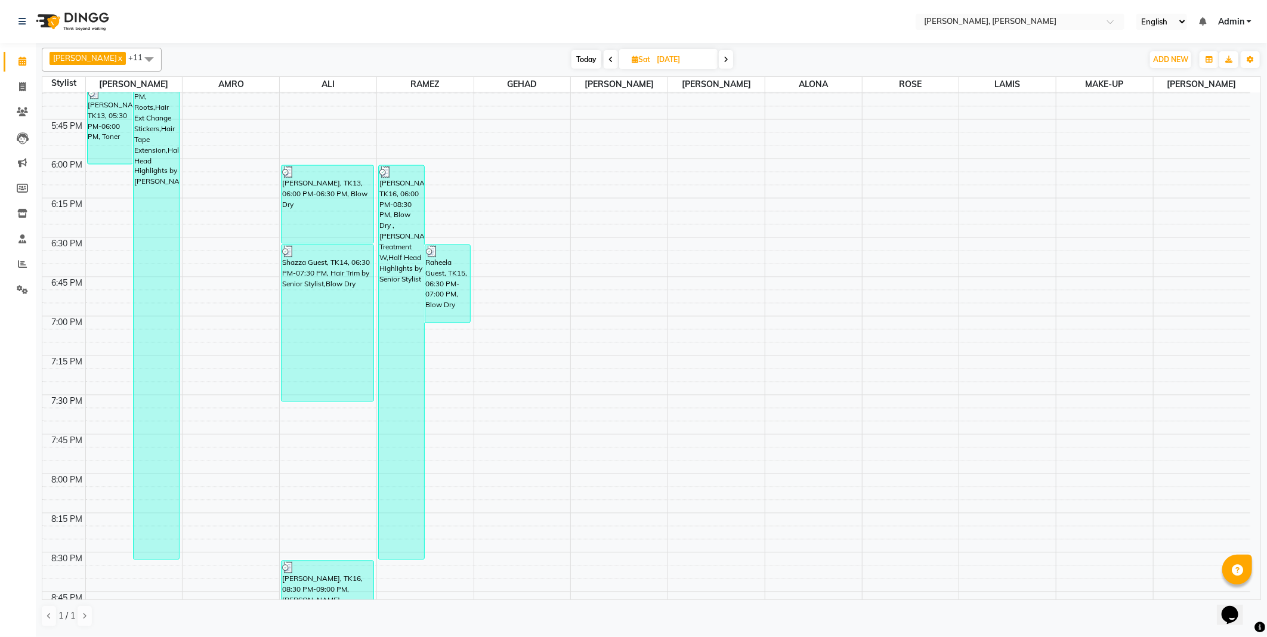
scroll to position [1339, 0]
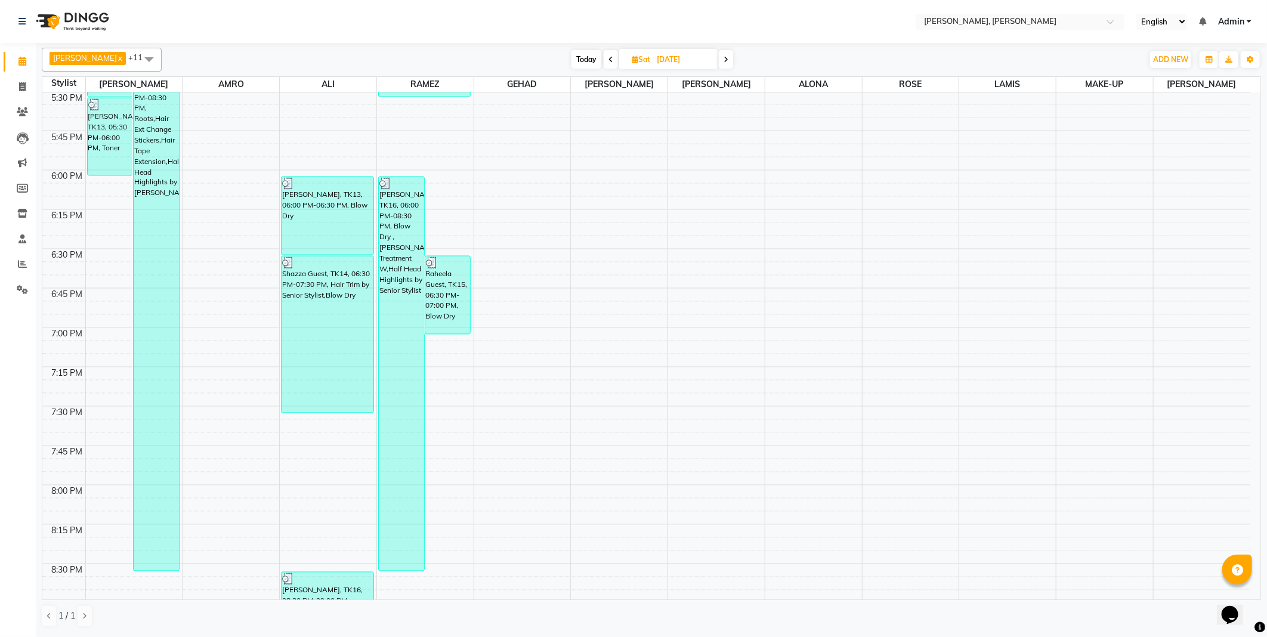
click at [454, 285] on div "Raheela Guest, TK15, 06:30 PM-07:00 PM, Blow Dry" at bounding box center [447, 296] width 45 height 78
click at [496, 378] on span "View Invoice" at bounding box center [499, 378] width 47 height 13
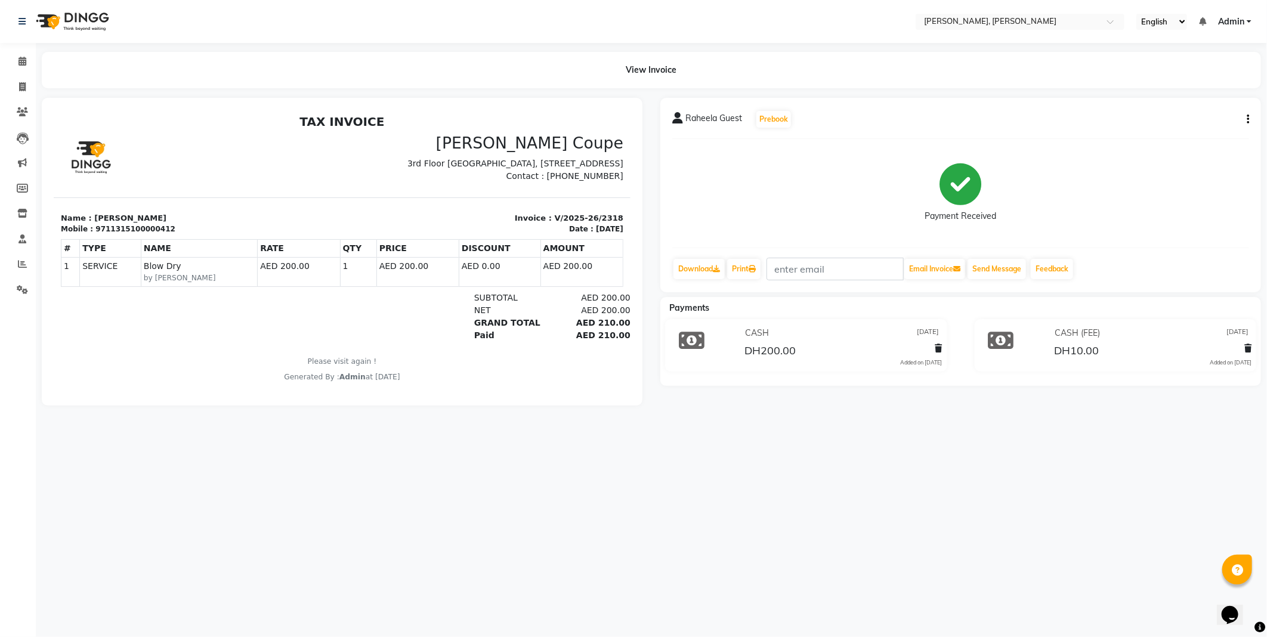
click at [1248, 119] on icon "button" at bounding box center [1248, 119] width 2 height 1
click at [1247, 189] on div "Payment Received" at bounding box center [960, 193] width 577 height 89
click at [938, 348] on icon at bounding box center [938, 348] width 7 height 8
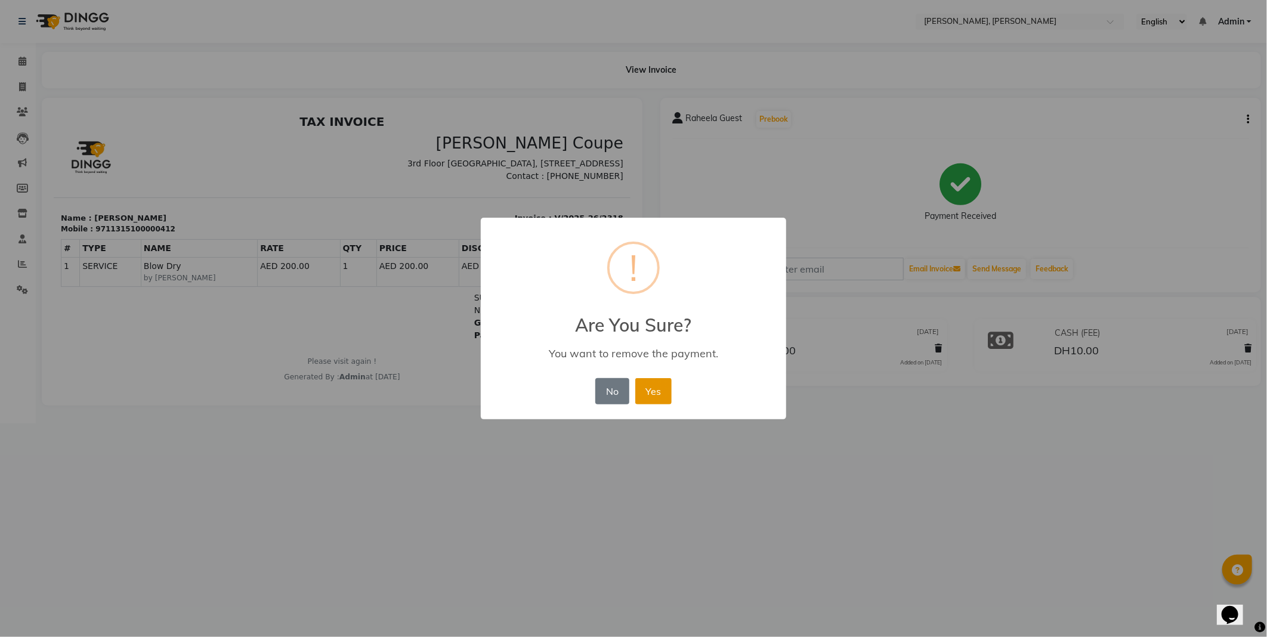
click at [651, 392] on button "Yes" at bounding box center [653, 391] width 36 height 26
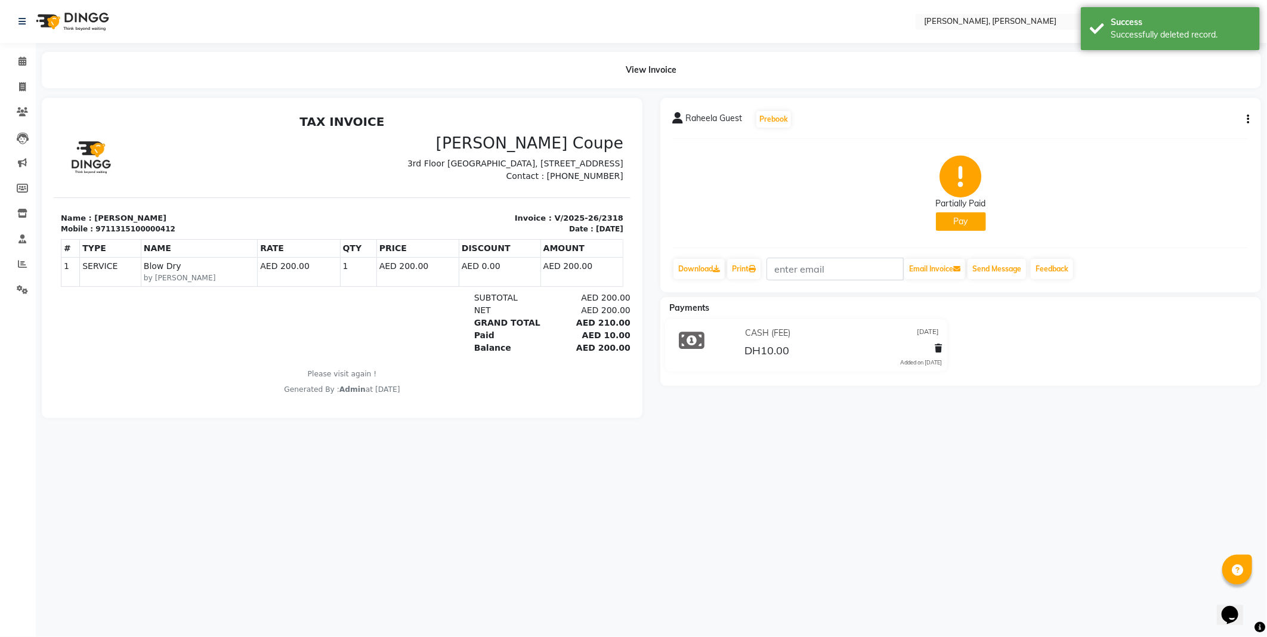
click at [935, 344] on icon at bounding box center [938, 348] width 7 height 8
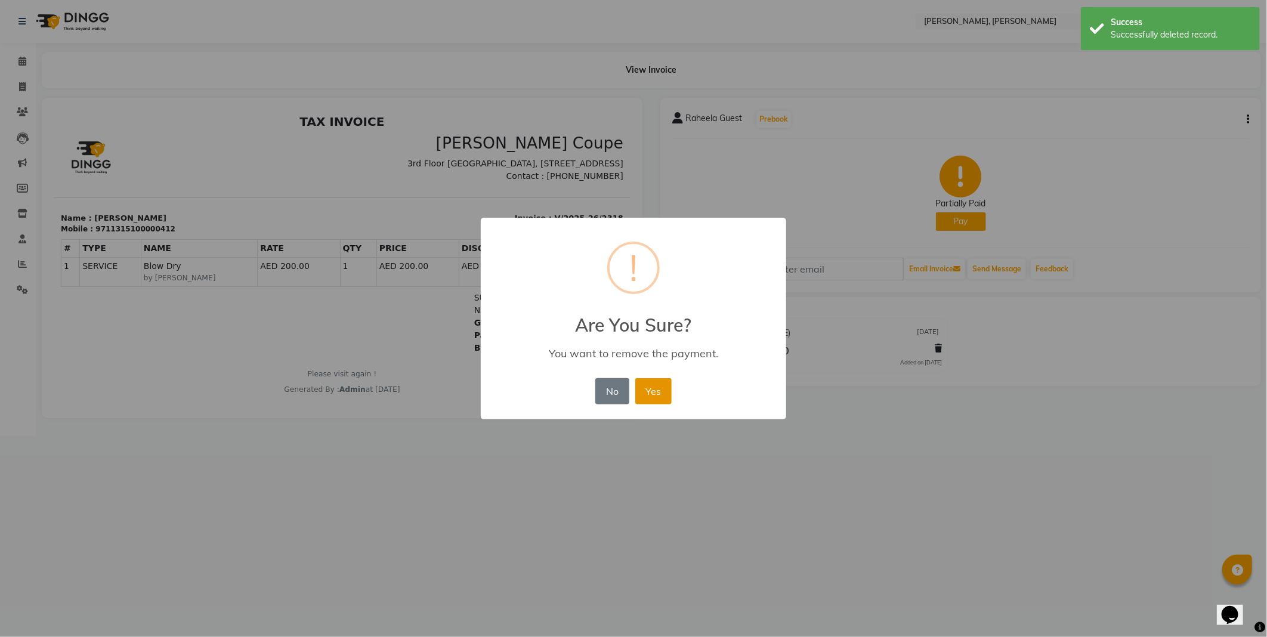
click at [657, 394] on button "Yes" at bounding box center [653, 391] width 36 height 26
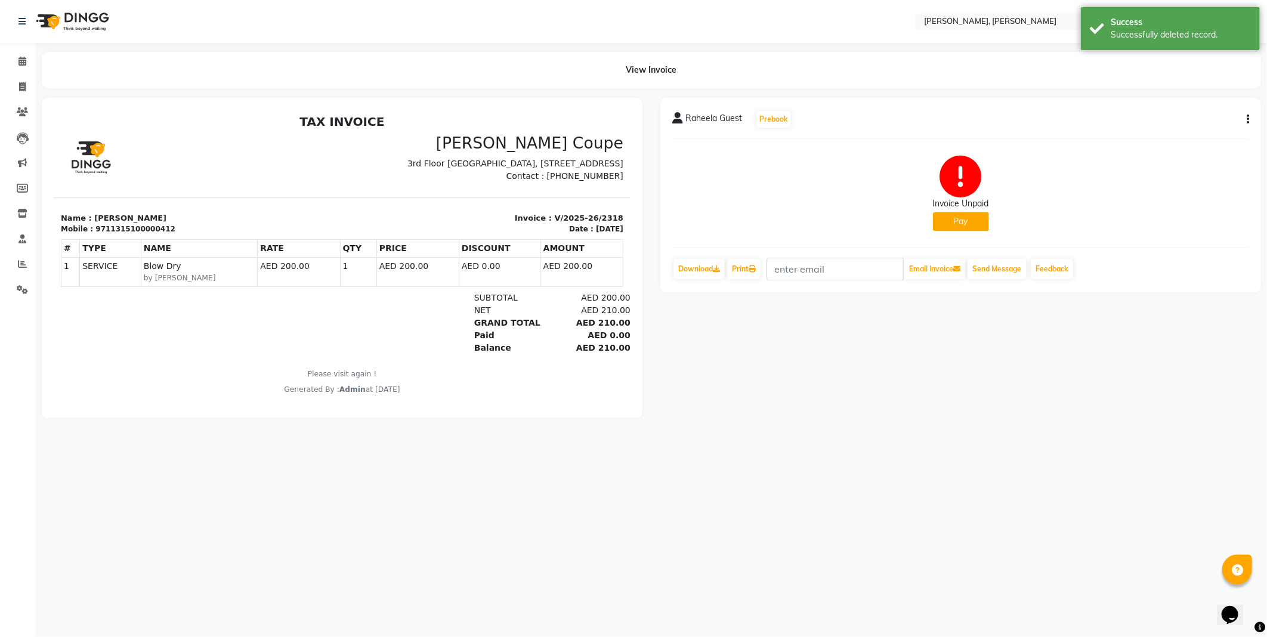
click at [969, 230] on button "Pay" at bounding box center [961, 221] width 56 height 18
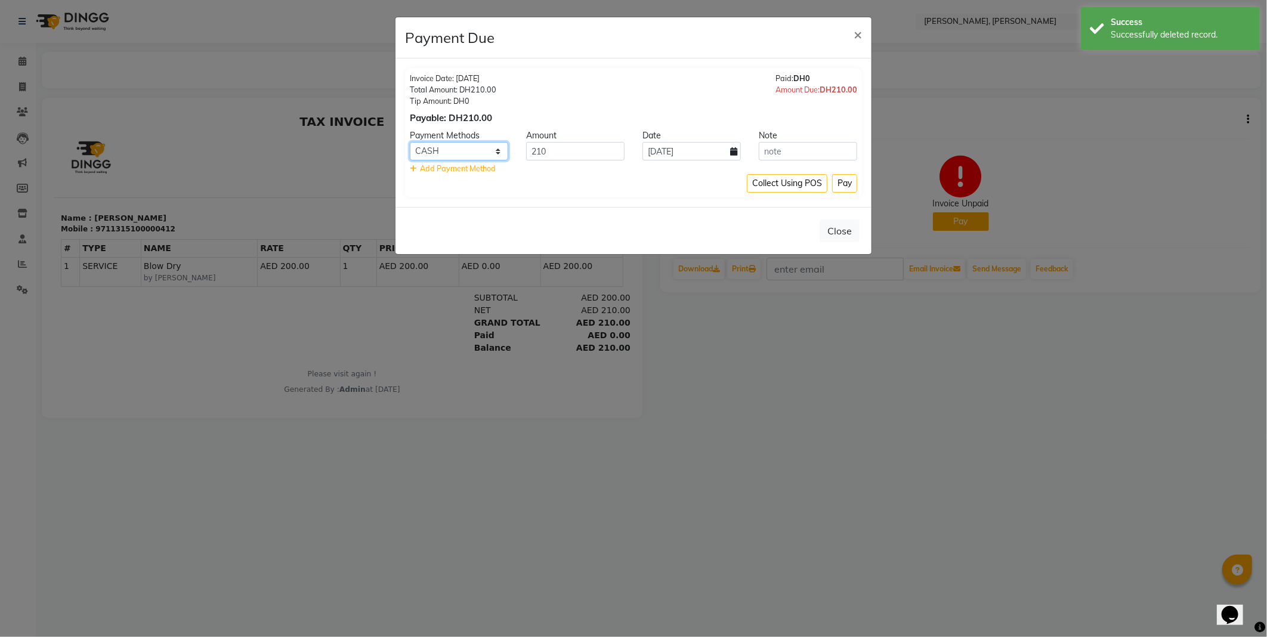
click at [495, 152] on select "CARD CASH ONLINE Other Cards BANKTANSFER" at bounding box center [459, 151] width 98 height 18
select select "3"
click at [410, 142] on select "CARD CASH ONLINE Other Cards BANKTANSFER" at bounding box center [459, 151] width 98 height 18
click at [842, 181] on button "Pay" at bounding box center [844, 183] width 25 height 18
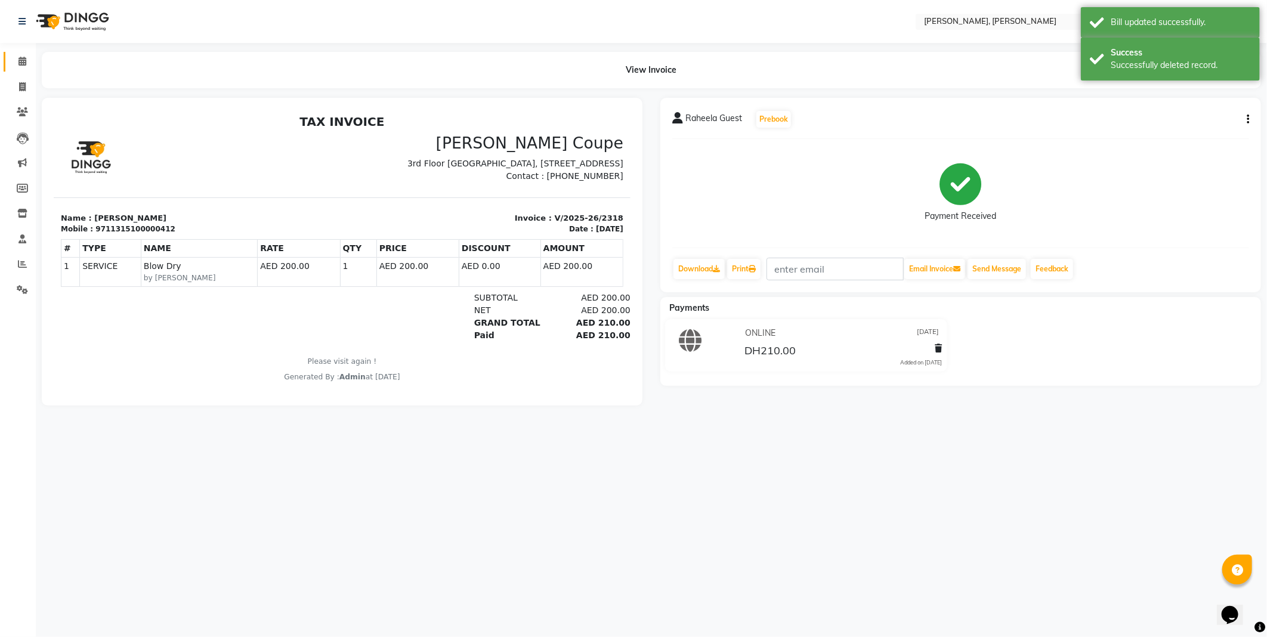
click at [21, 61] on icon at bounding box center [22, 61] width 8 height 9
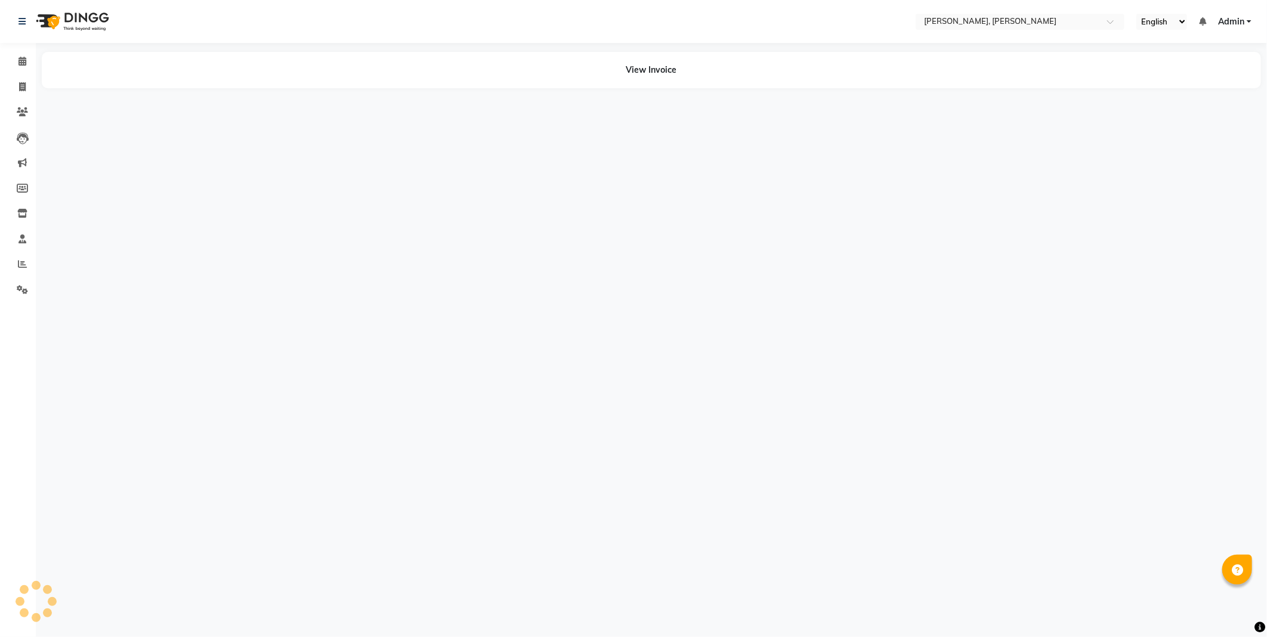
select select "1"
